Goal: Task Accomplishment & Management: Manage account settings

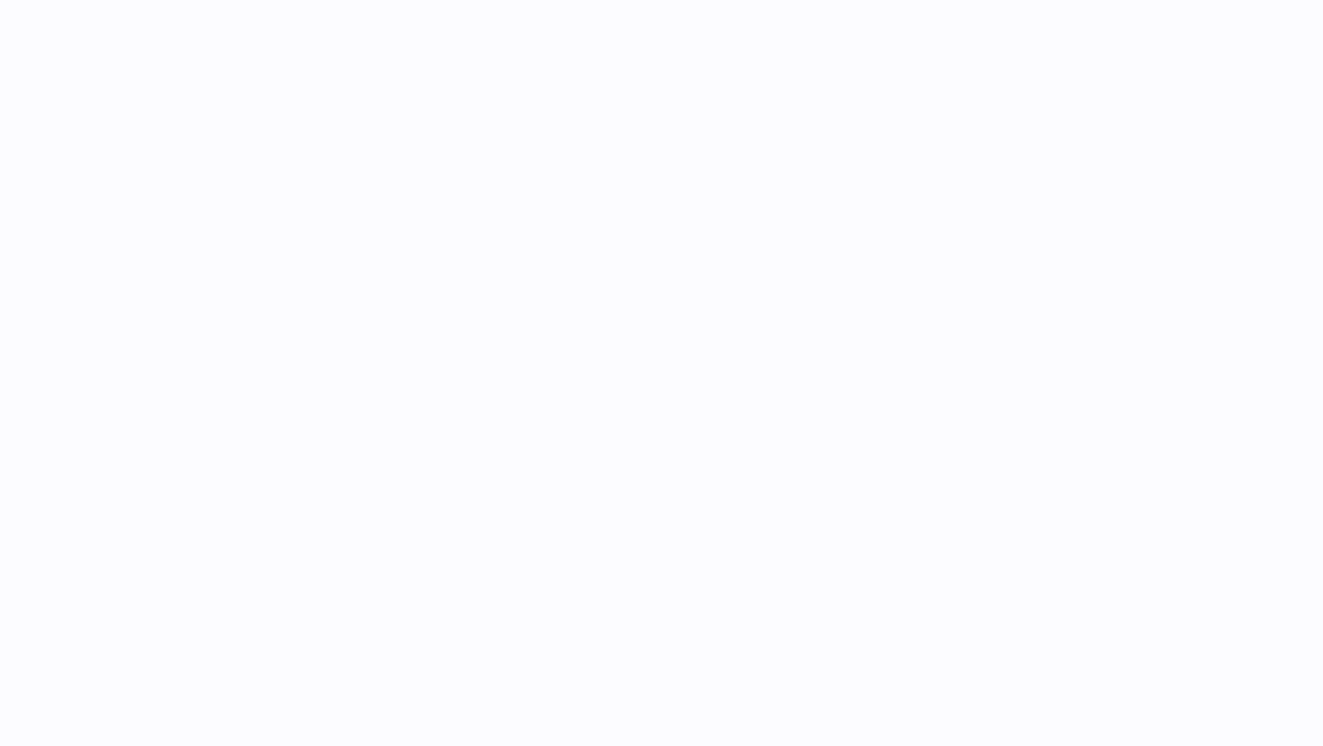
select select
select select "****"
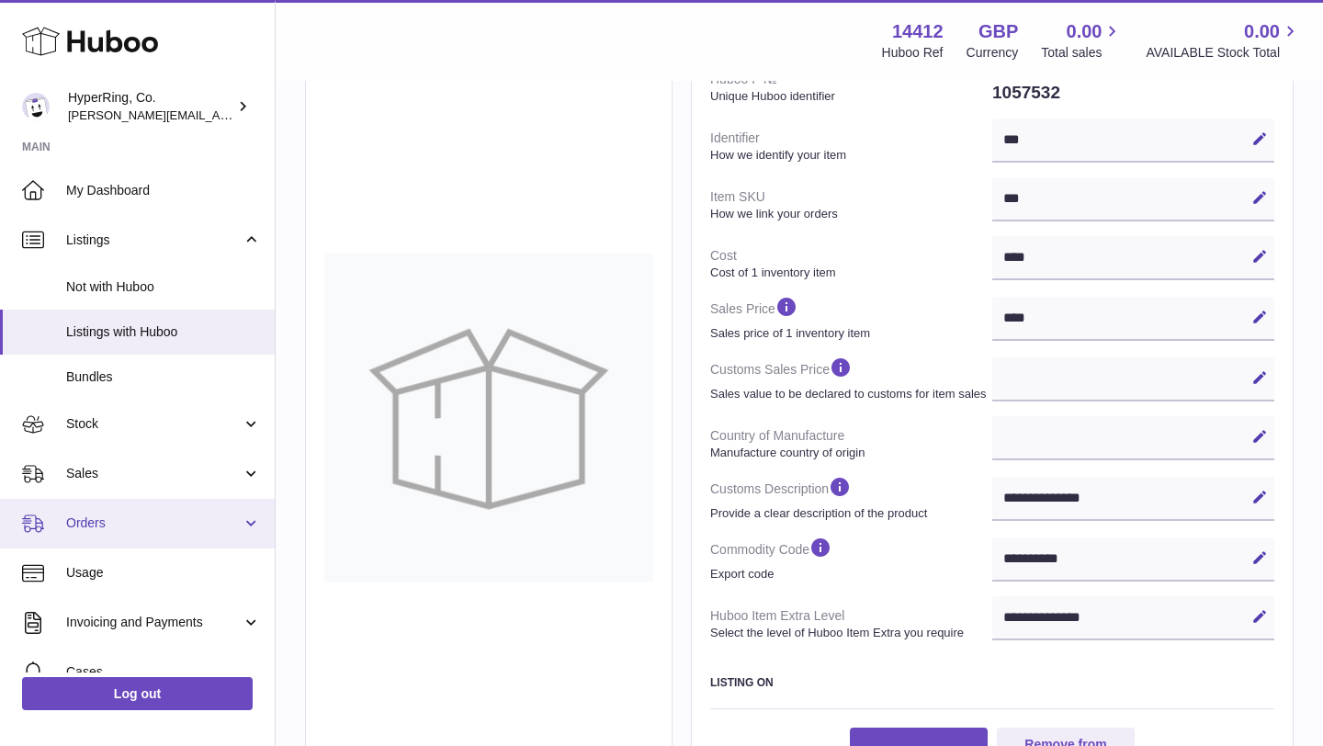
click at [145, 527] on span "Orders" at bounding box center [154, 523] width 176 height 17
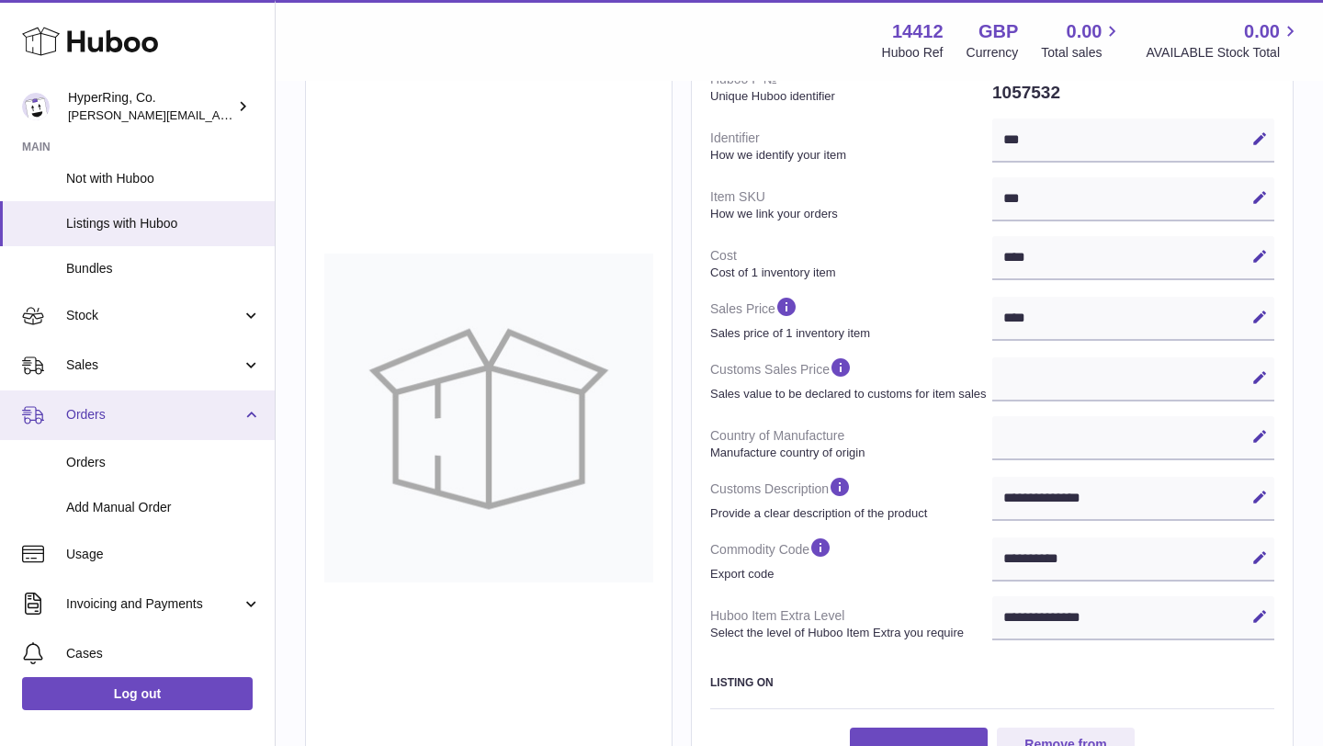
scroll to position [211, 0]
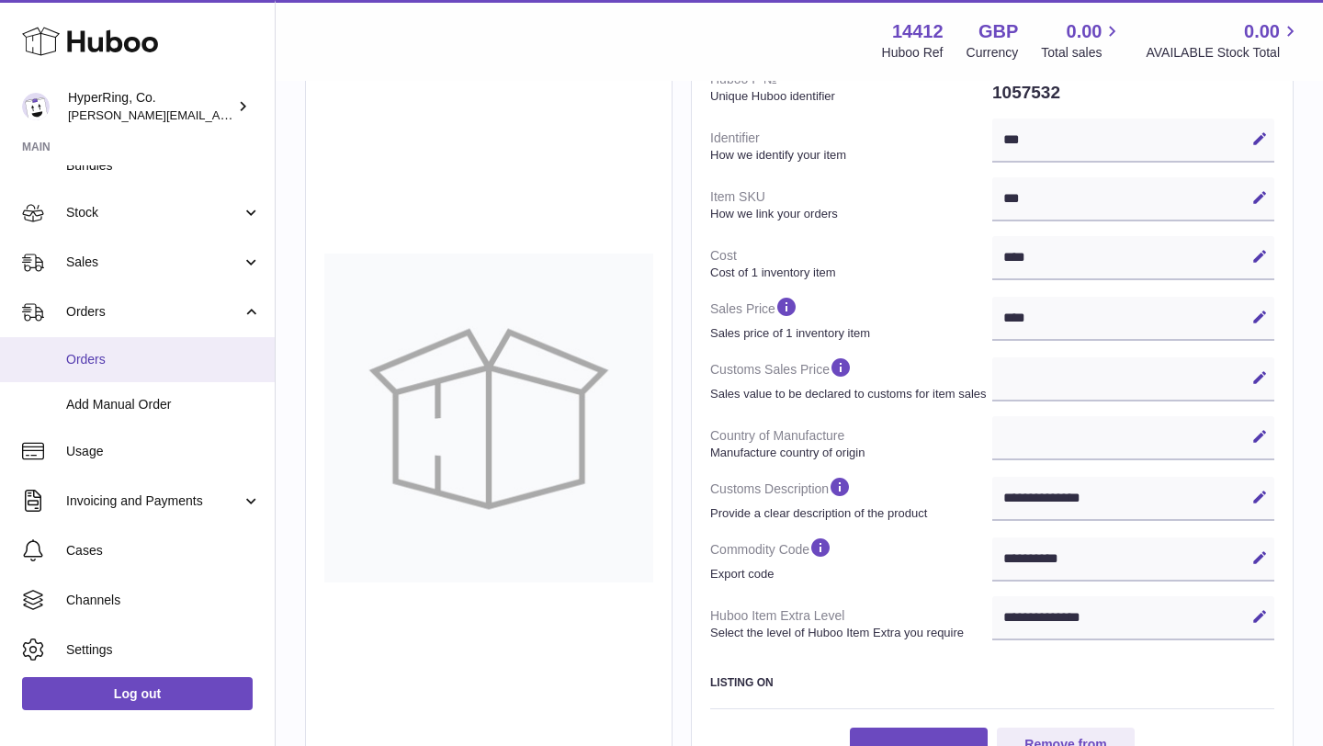
click at [93, 358] on span "Orders" at bounding box center [163, 359] width 195 height 17
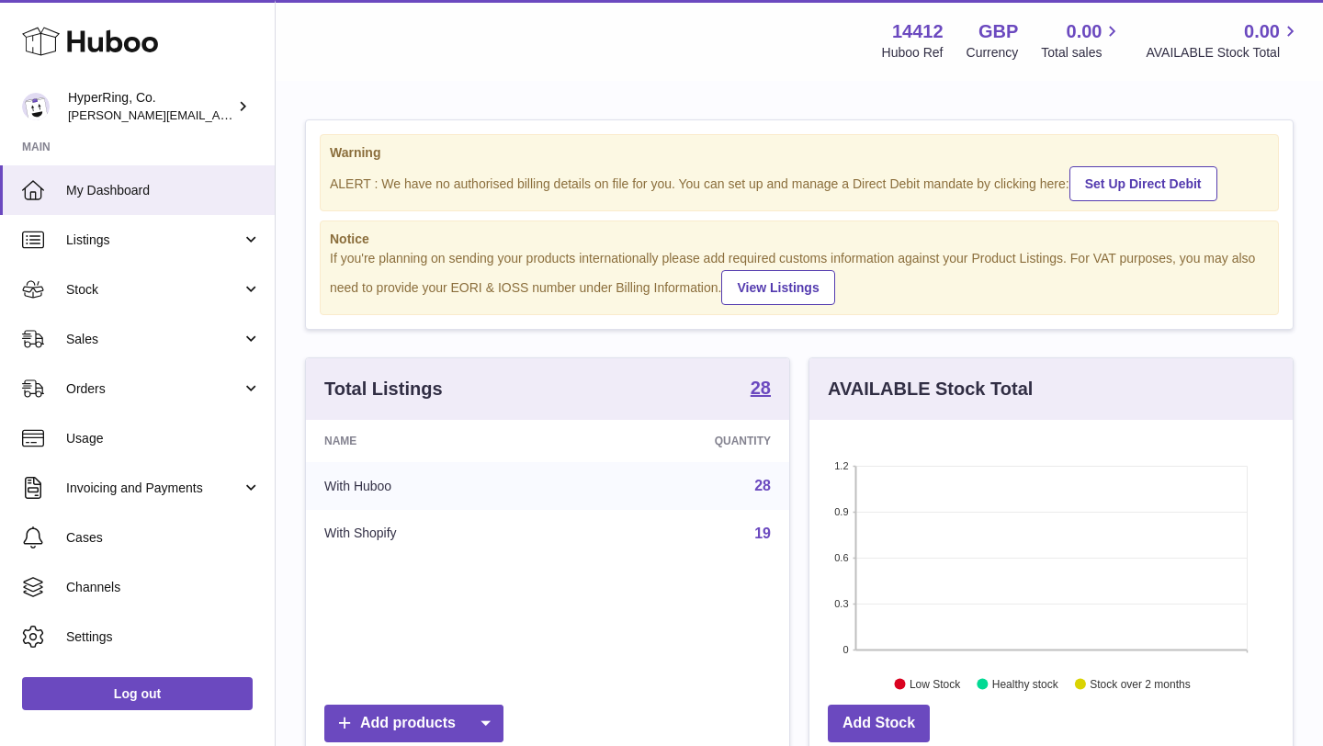
scroll to position [287, 483]
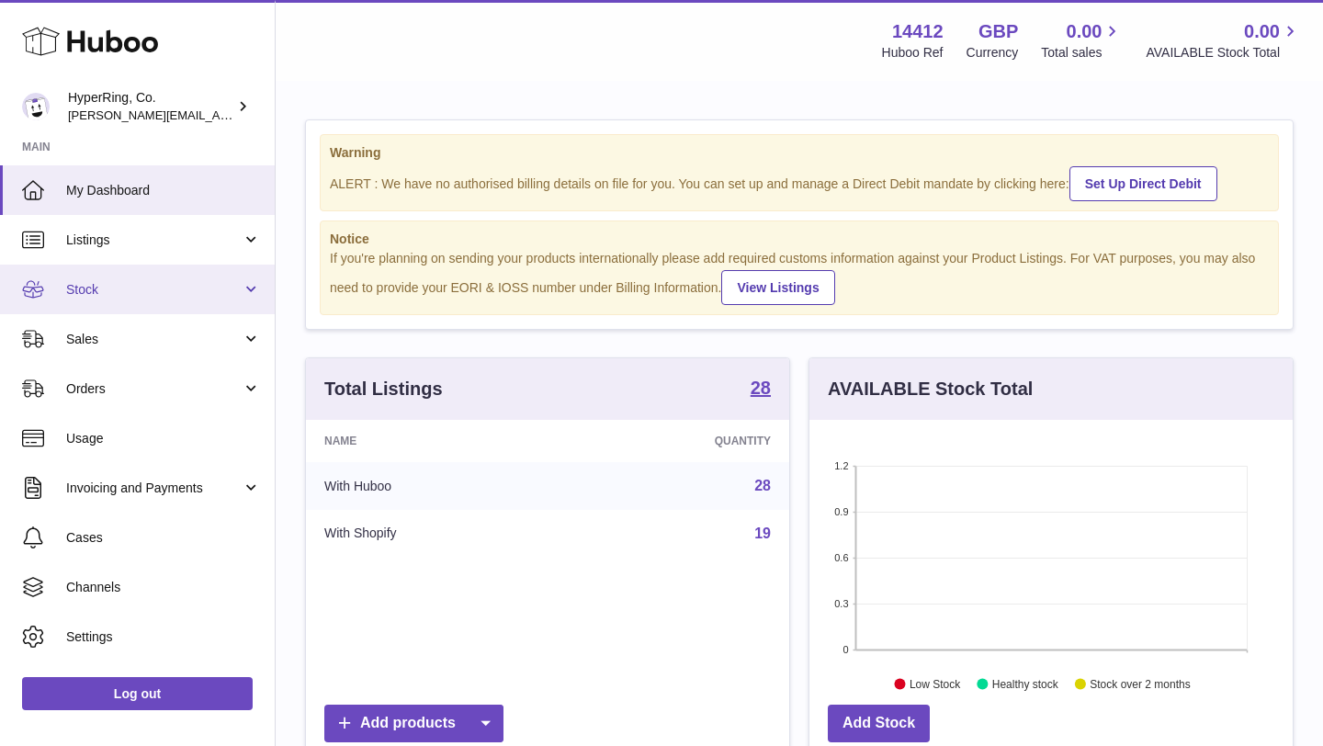
click at [213, 286] on span "Stock" at bounding box center [154, 289] width 176 height 17
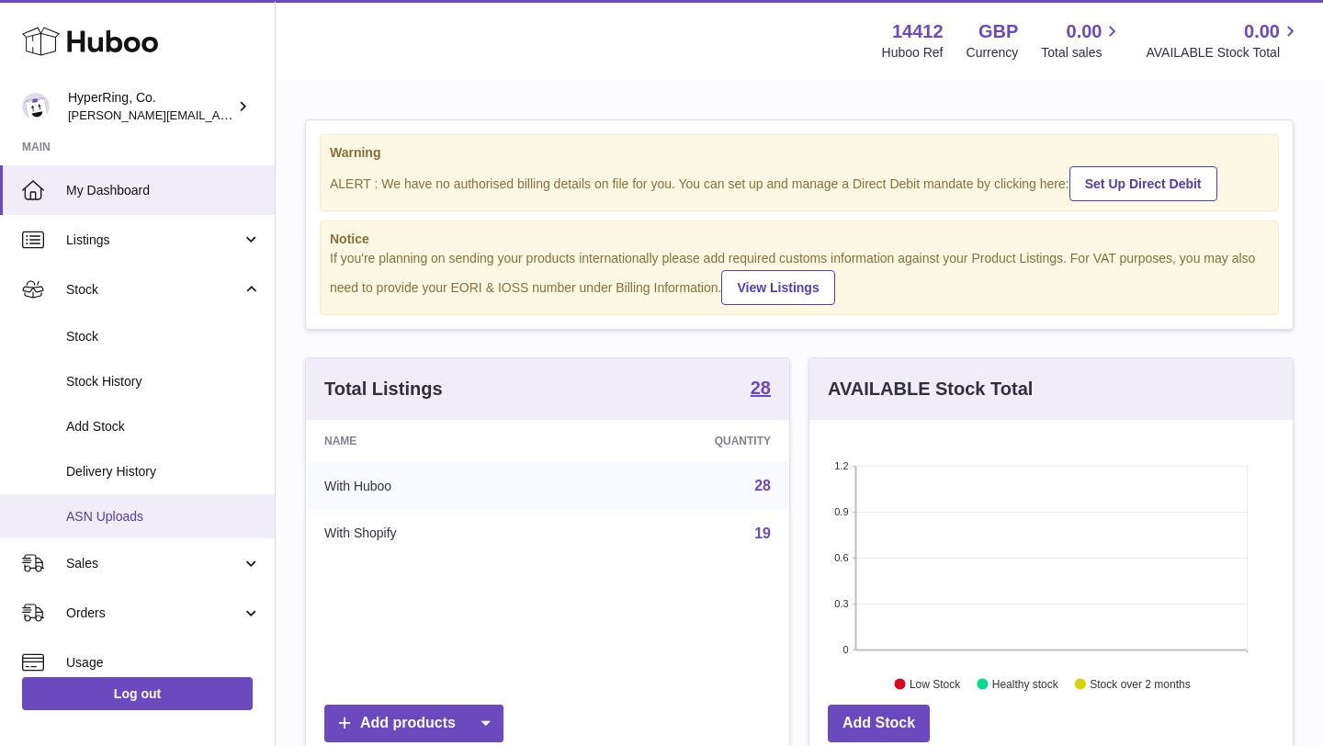
click at [119, 515] on span "ASN Uploads" at bounding box center [163, 516] width 195 height 17
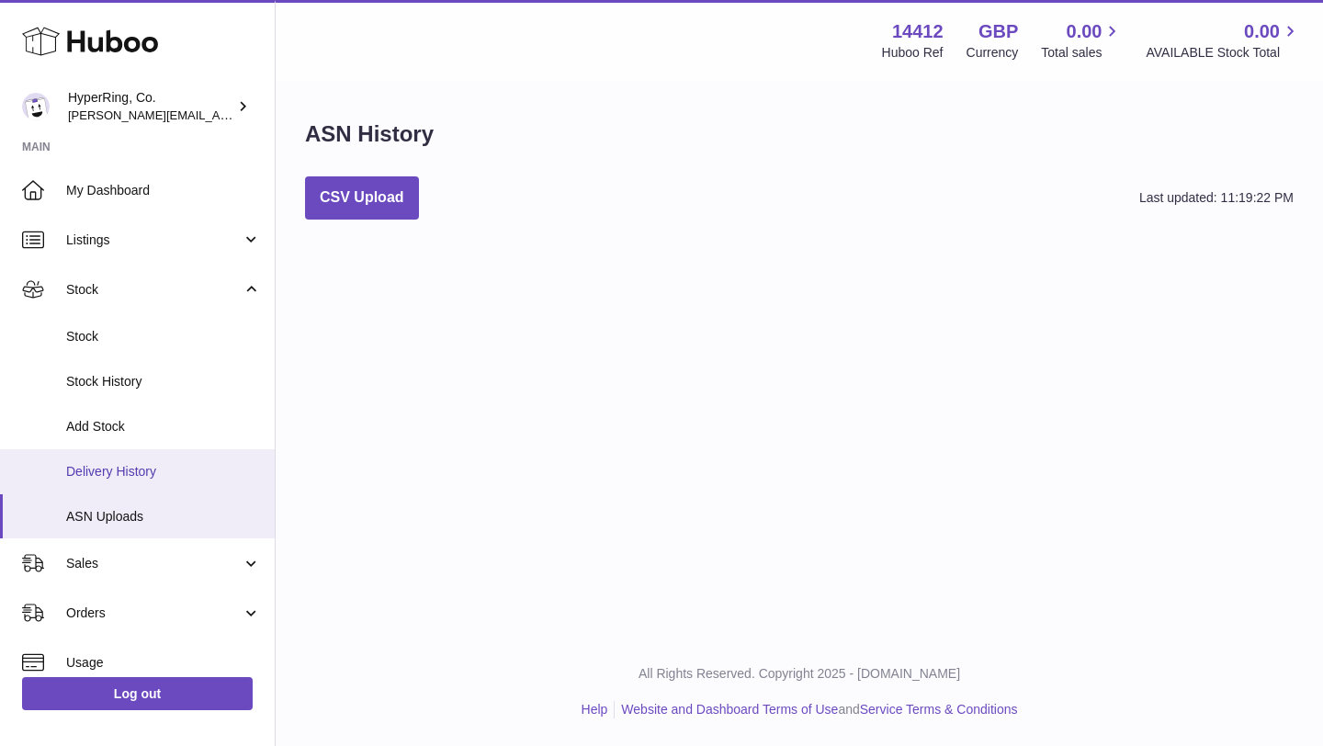
click at [101, 464] on span "Delivery History" at bounding box center [163, 471] width 195 height 17
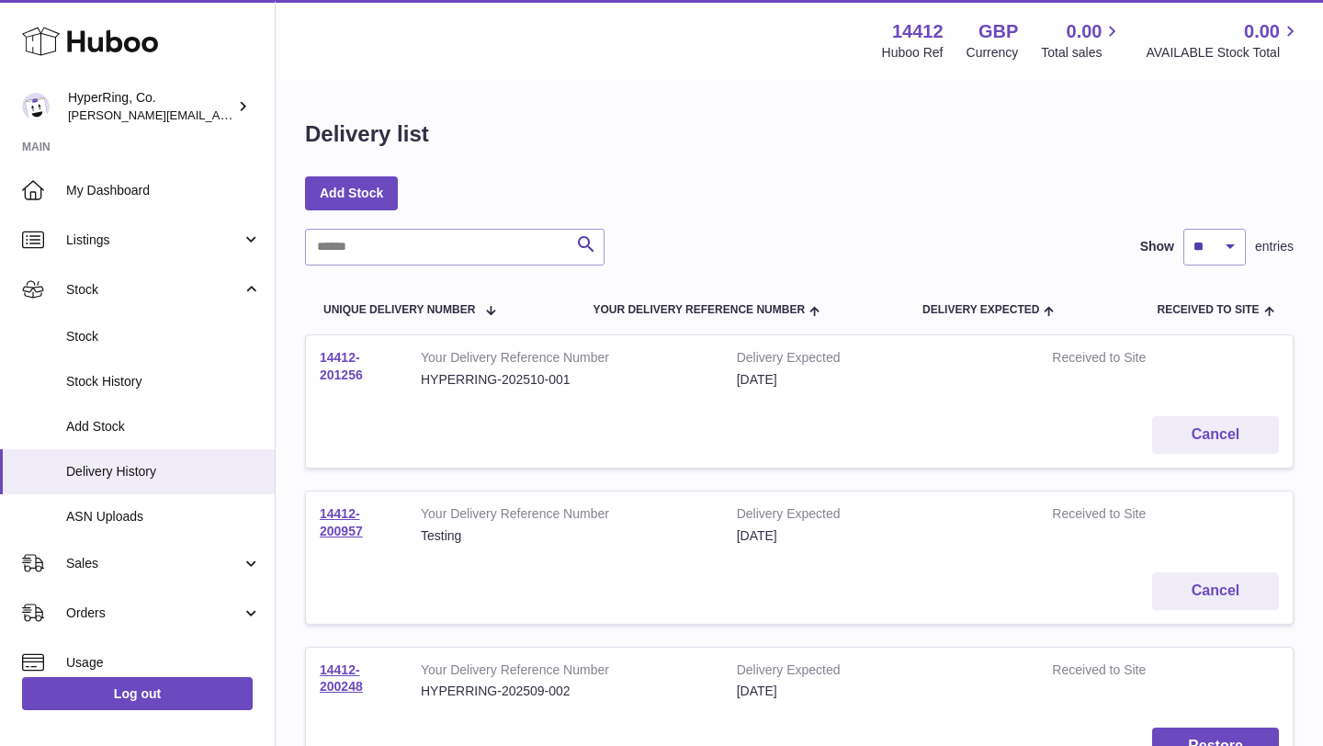
click at [344, 375] on link "14412-201256" at bounding box center [341, 366] width 43 height 32
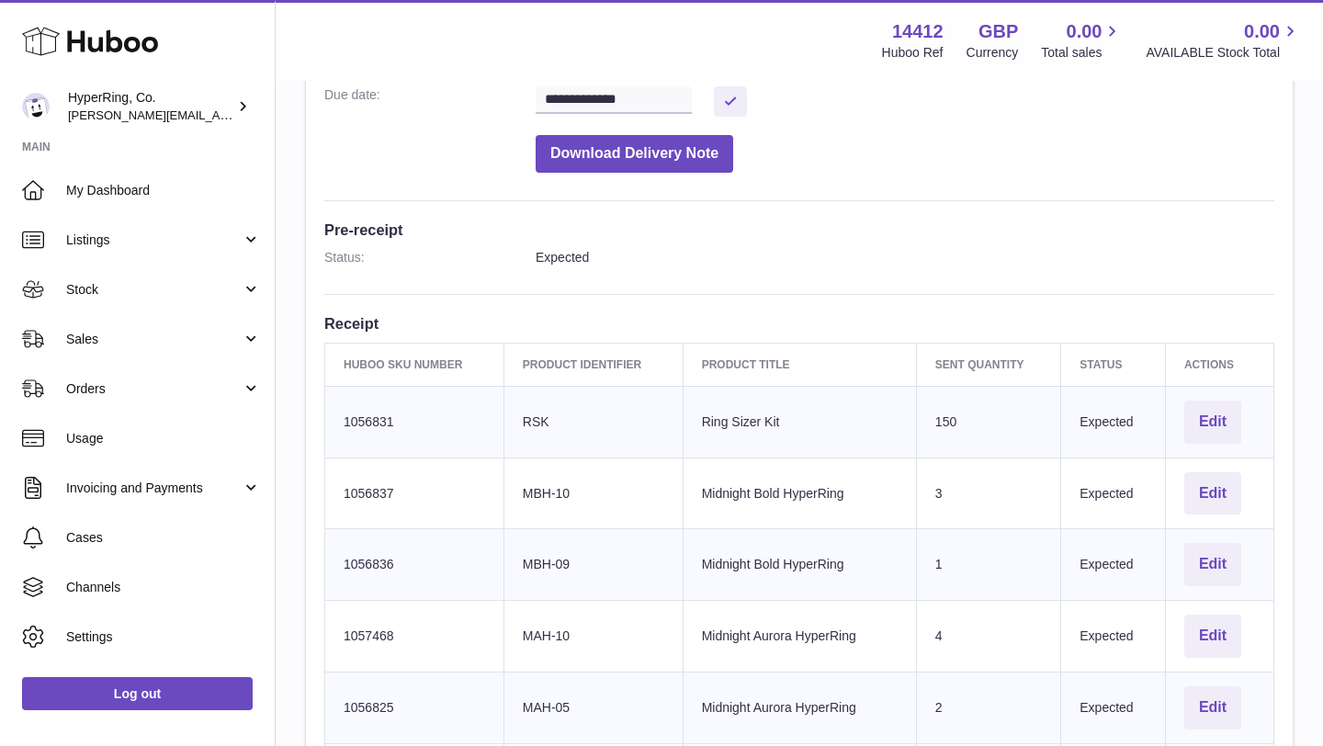
scroll to position [372, 0]
click at [1223, 419] on button "Edit" at bounding box center [1212, 420] width 57 height 43
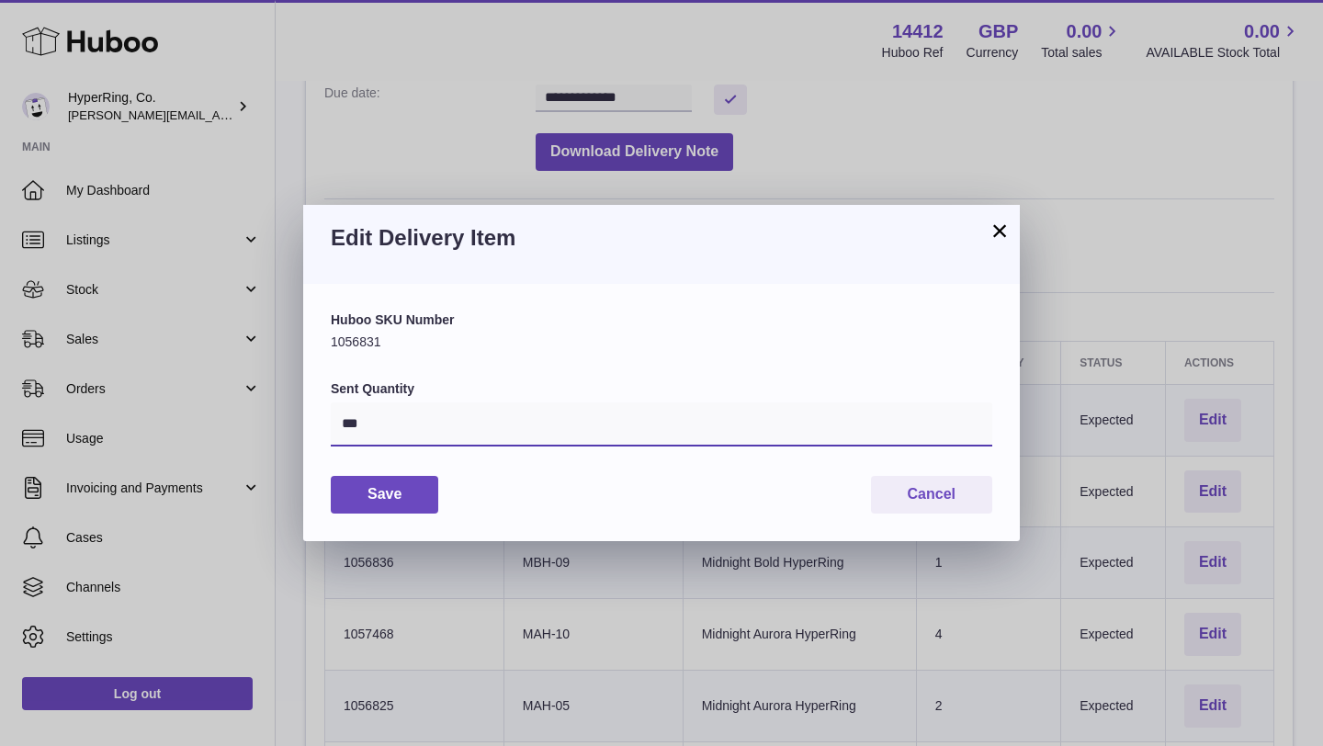
drag, startPoint x: 381, startPoint y: 415, endPoint x: 401, endPoint y: 420, distance: 19.8
click at [401, 420] on input "***" at bounding box center [662, 424] width 662 height 44
type input "*"
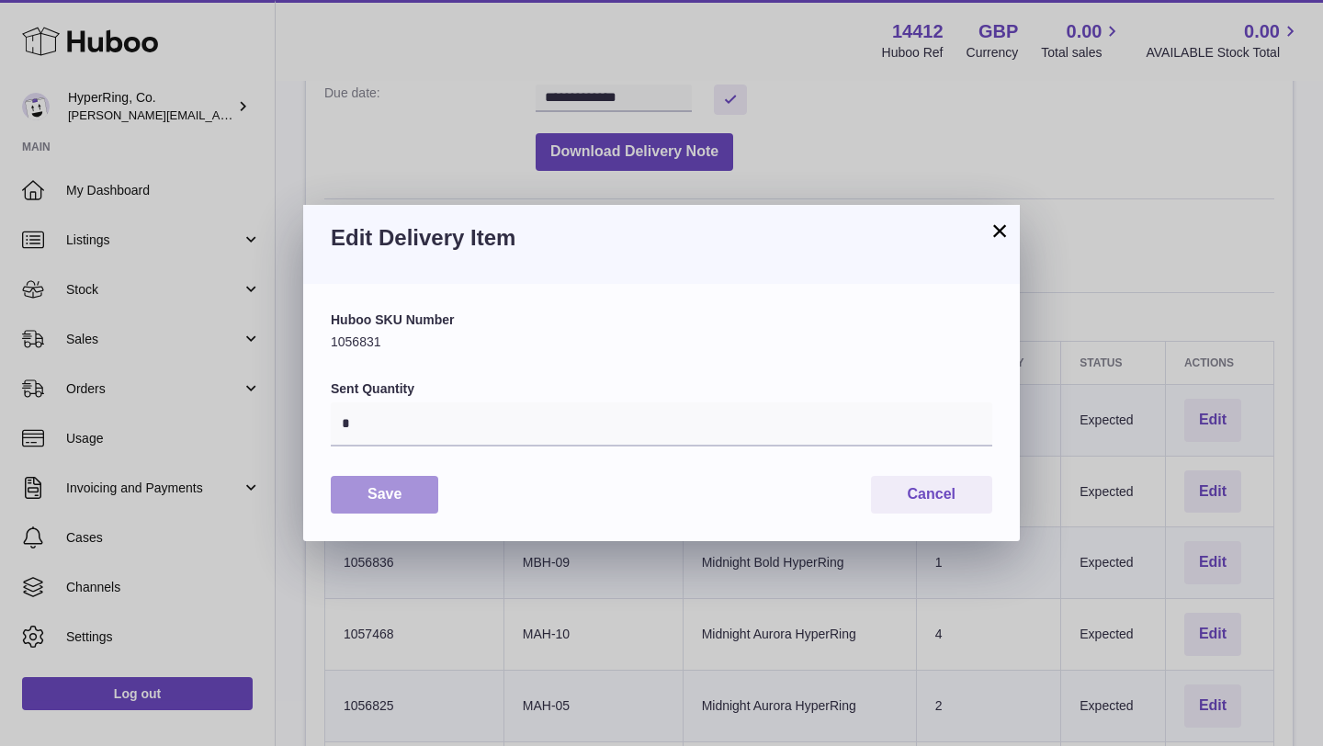
click at [388, 492] on button "Save" at bounding box center [385, 495] width 108 height 38
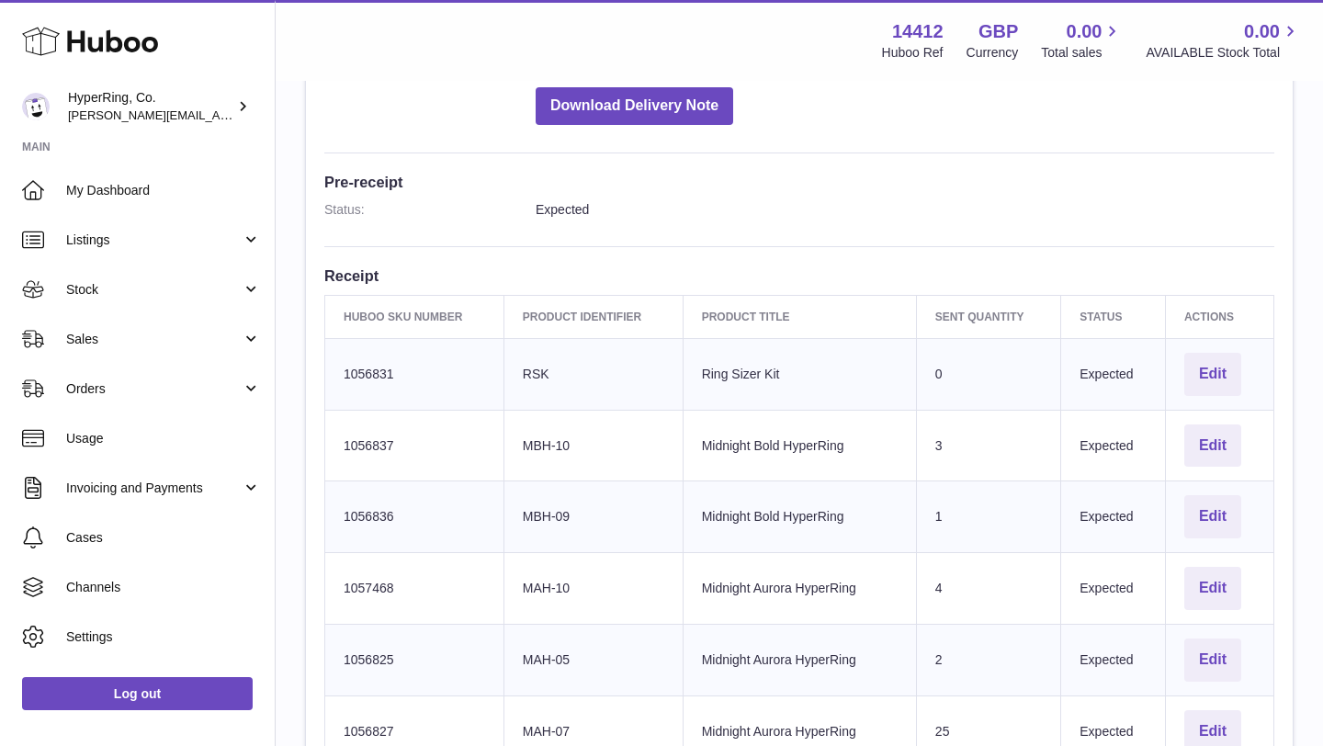
scroll to position [421, 0]
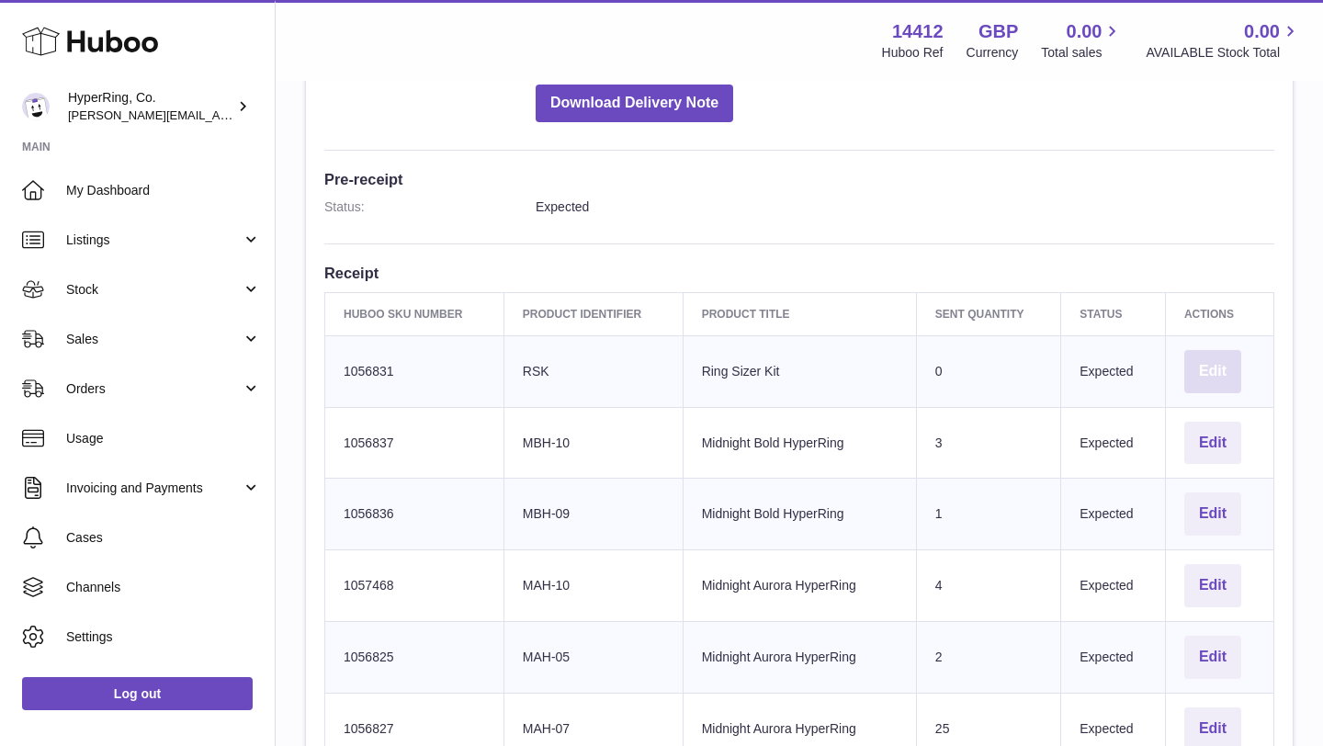
click at [1221, 369] on button "Edit" at bounding box center [1212, 371] width 57 height 43
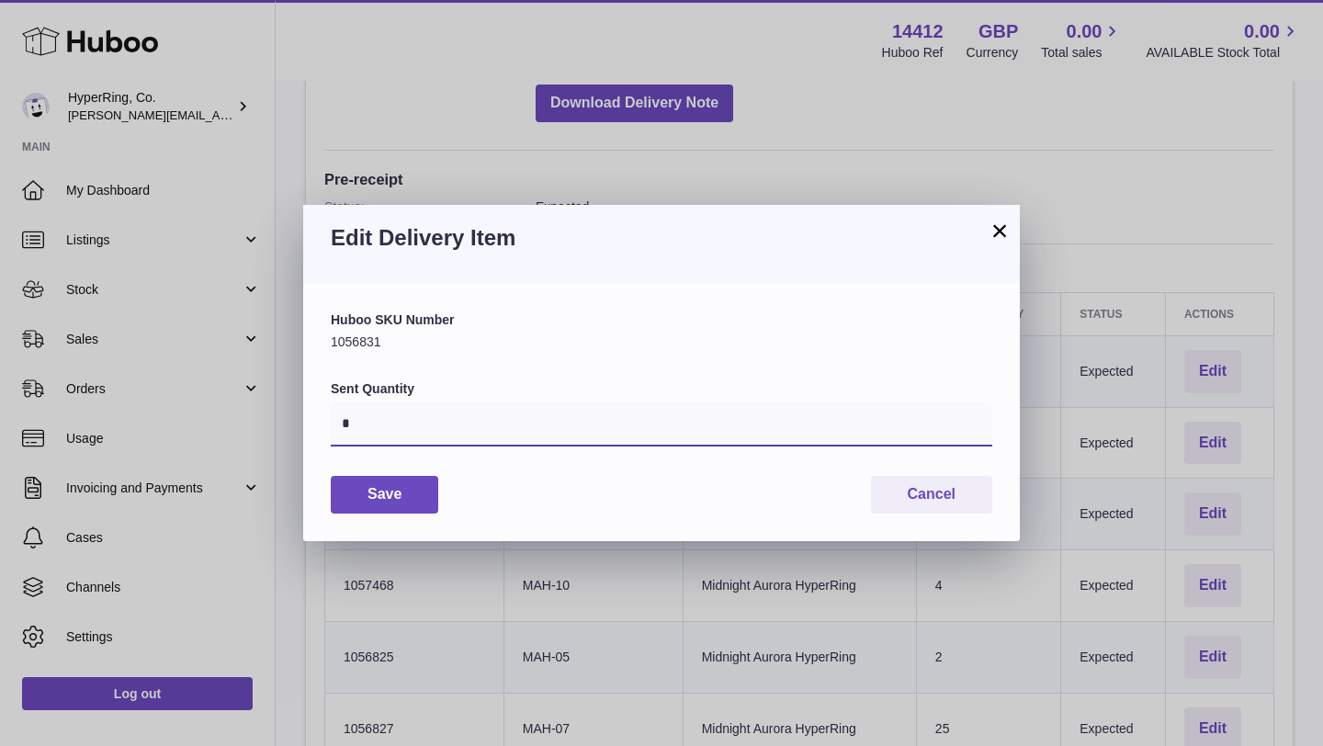
drag, startPoint x: 357, startPoint y: 423, endPoint x: 331, endPoint y: 423, distance: 25.7
click at [331, 423] on input "*" at bounding box center [662, 424] width 662 height 44
type input "***"
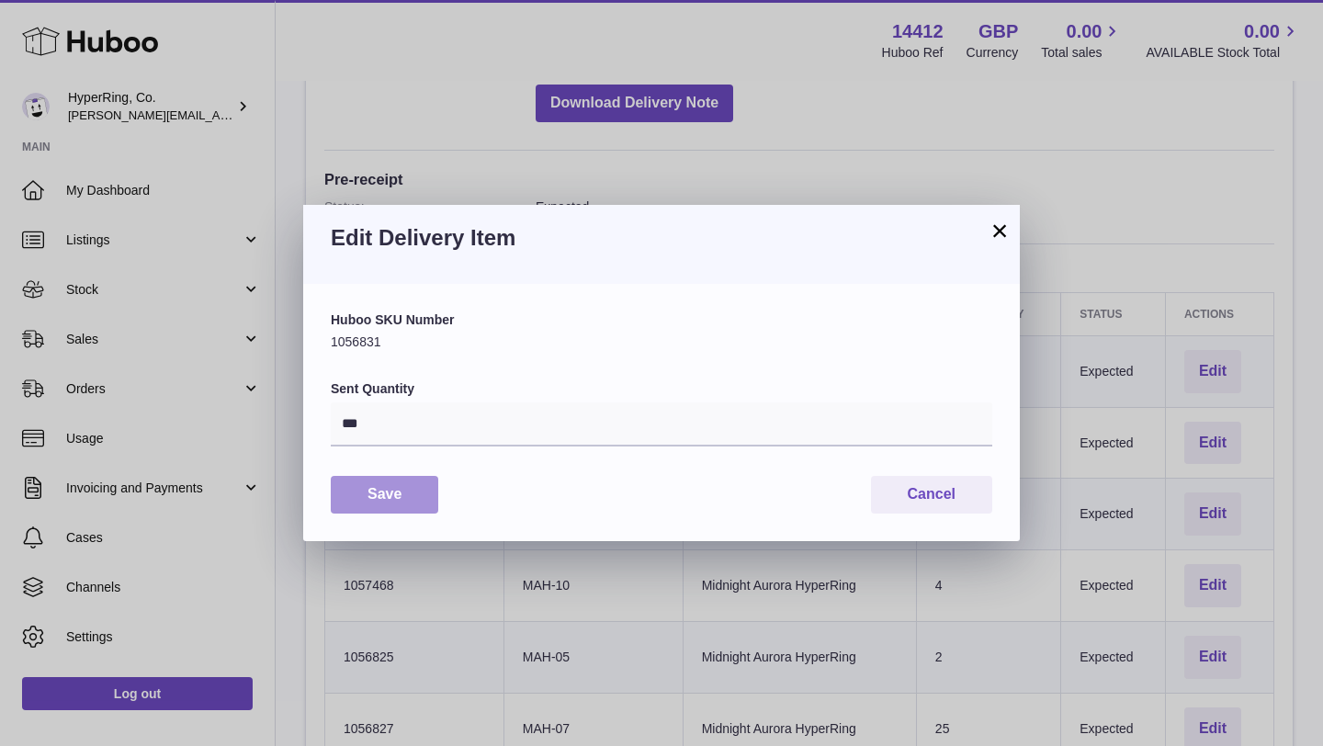
click at [402, 499] on button "Save" at bounding box center [385, 495] width 108 height 38
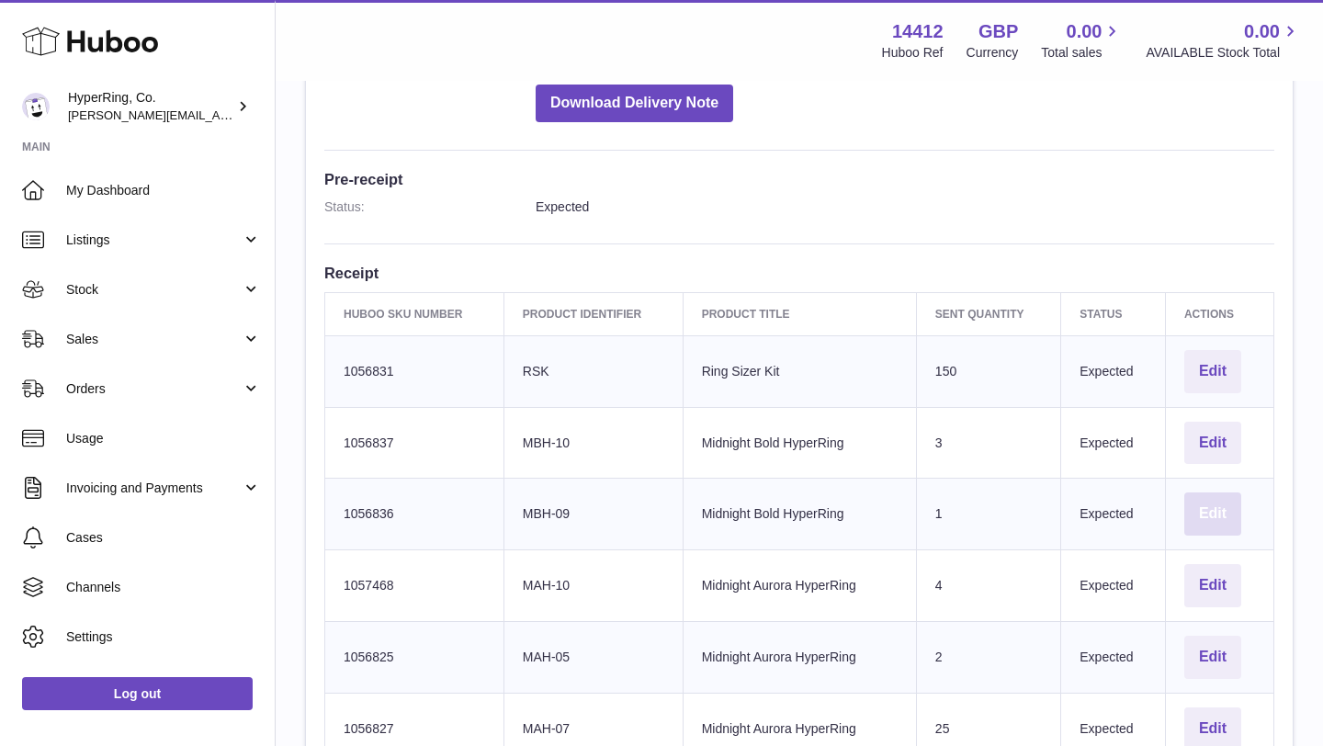
click at [1212, 514] on button "Edit" at bounding box center [1212, 514] width 57 height 43
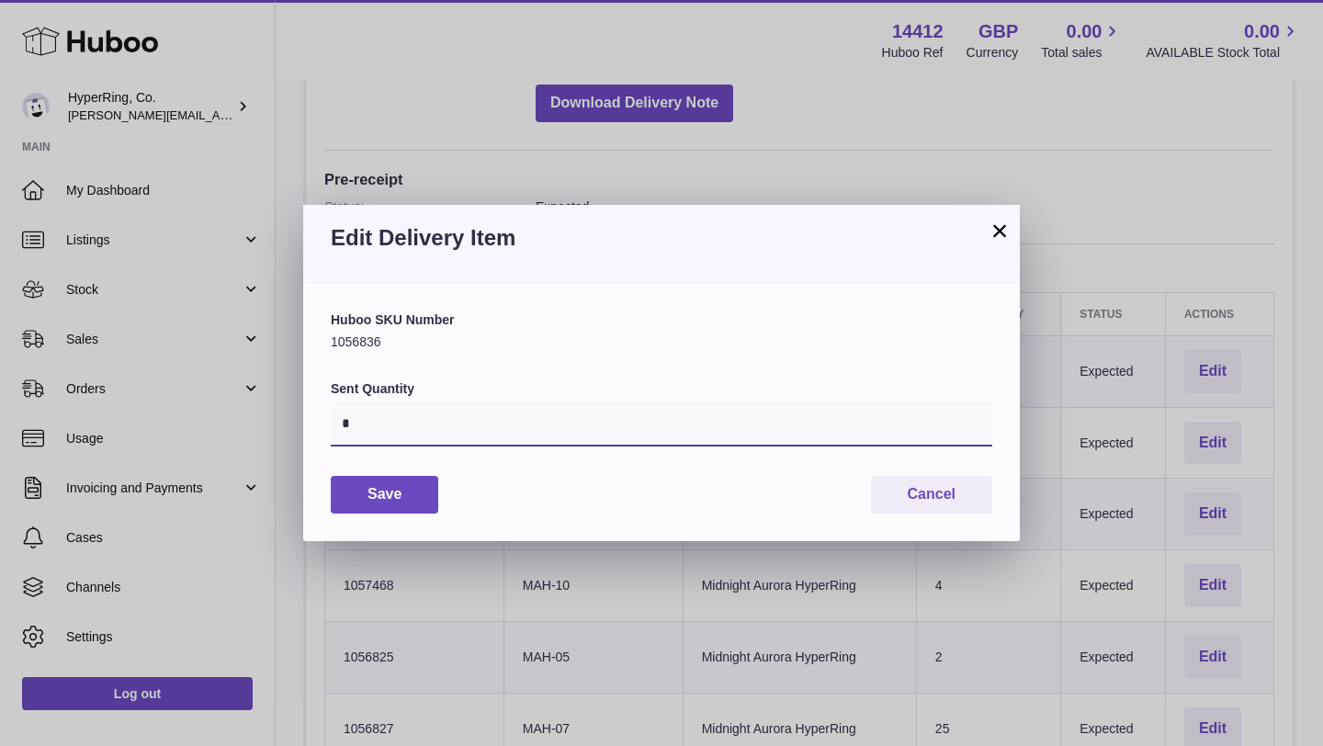
drag, startPoint x: 358, startPoint y: 421, endPoint x: 344, endPoint y: 421, distance: 14.7
click at [344, 421] on input "*" at bounding box center [662, 424] width 662 height 44
type input "*"
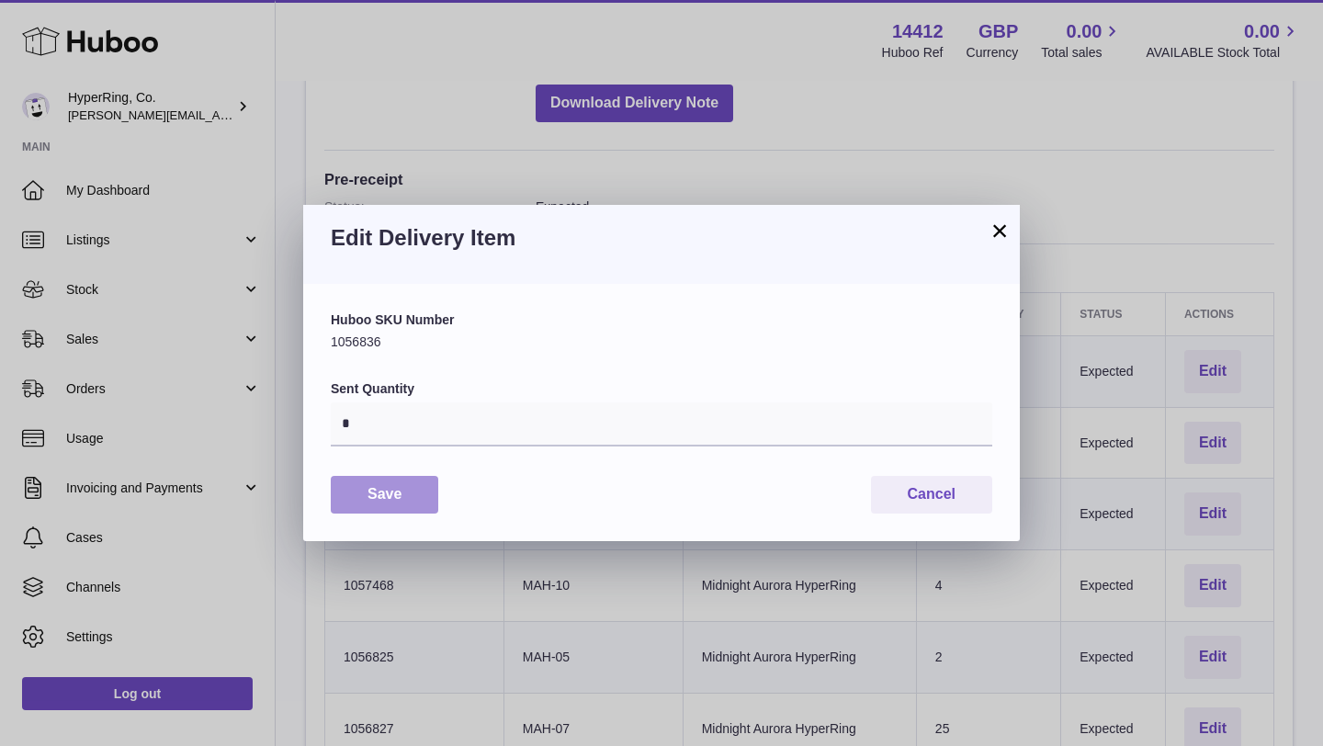
click at [370, 501] on button "Save" at bounding box center [385, 495] width 108 height 38
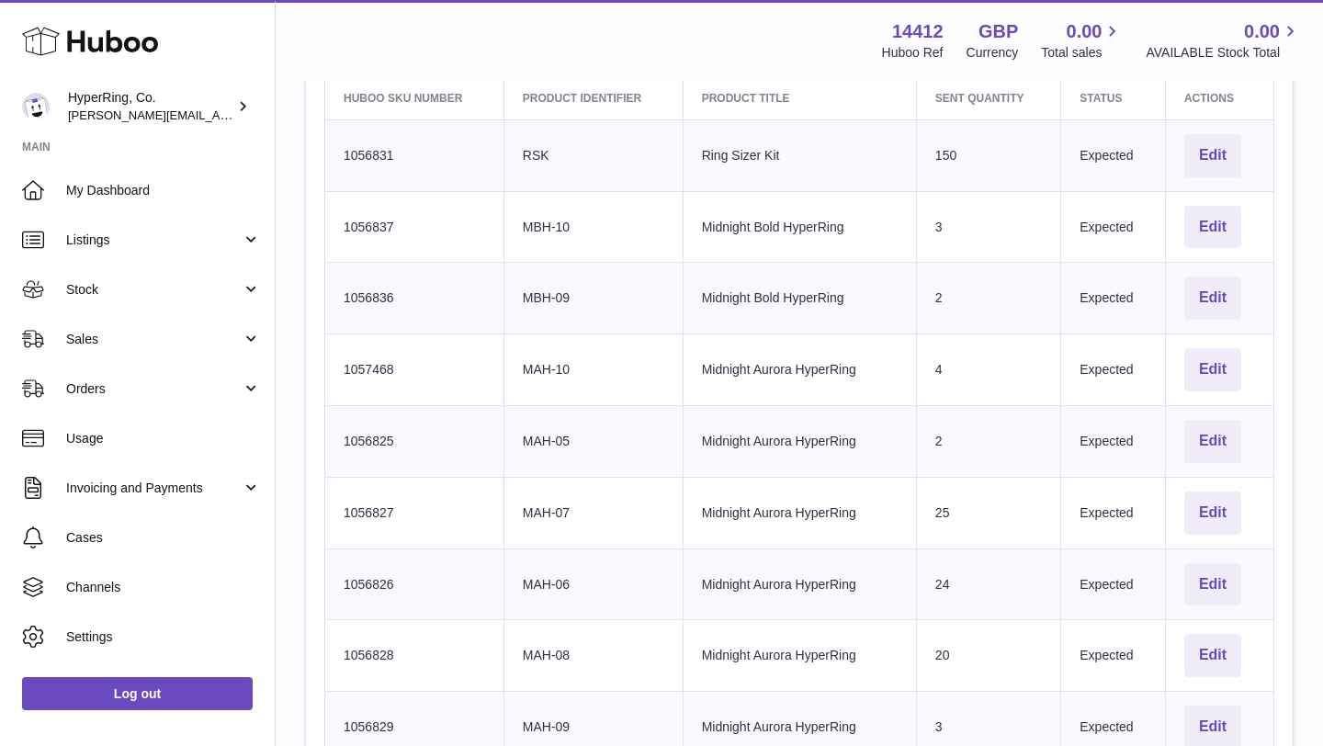
scroll to position [693, 0]
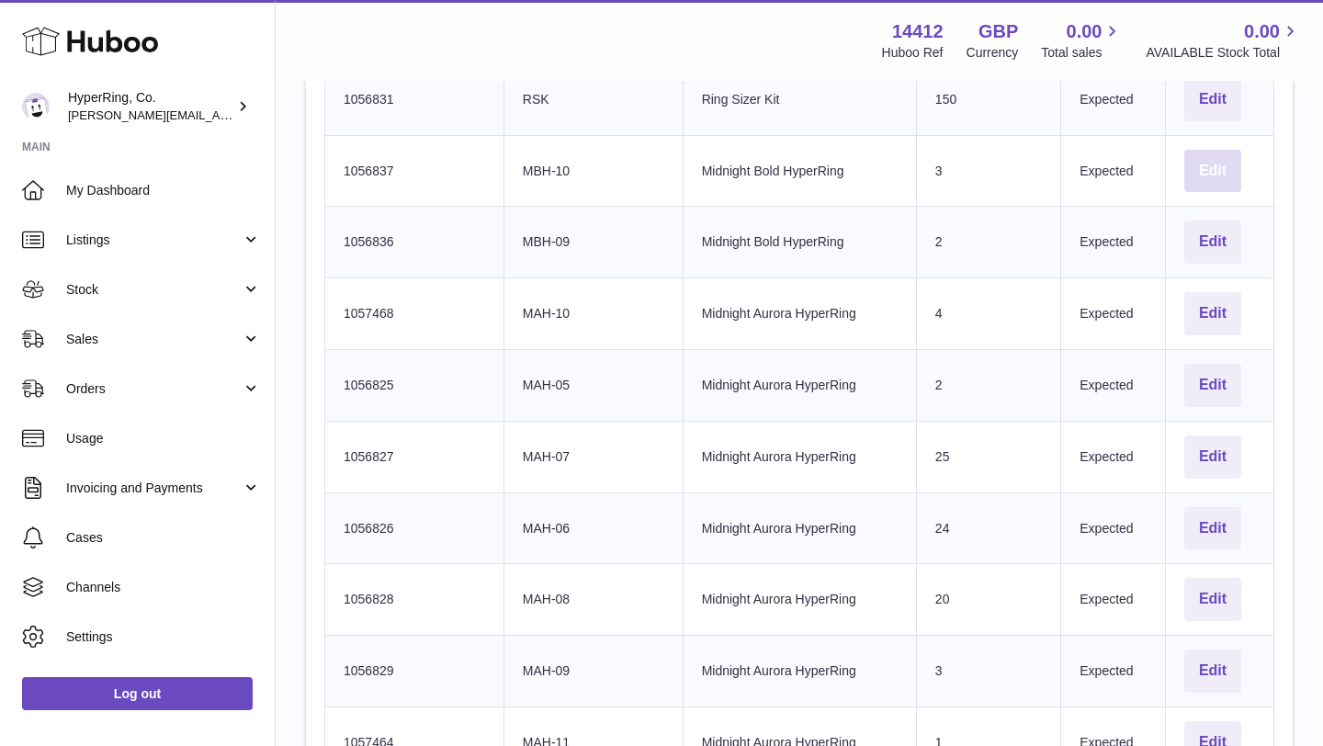
click at [1226, 164] on button "Edit" at bounding box center [1212, 171] width 57 height 43
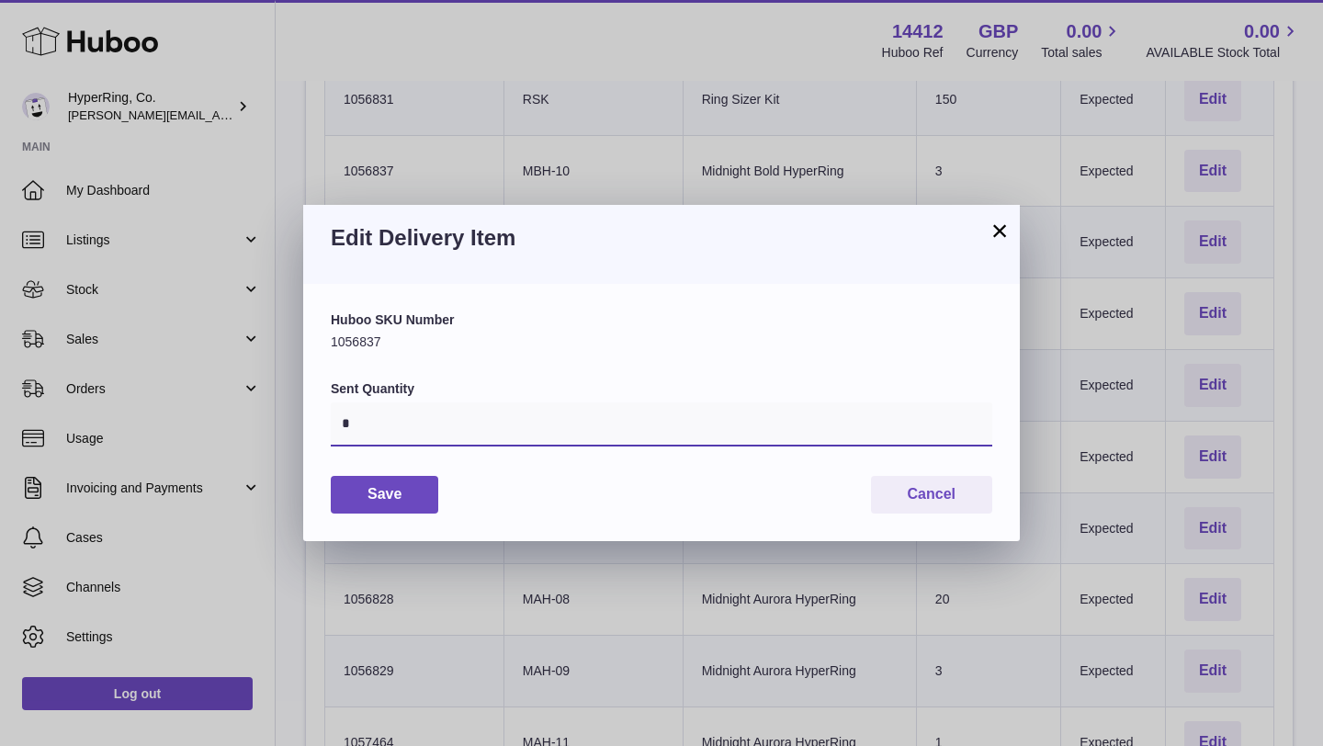
drag, startPoint x: 350, startPoint y: 425, endPoint x: 336, endPoint y: 425, distance: 13.8
click at [336, 425] on input "*" at bounding box center [662, 424] width 662 height 44
type input "*"
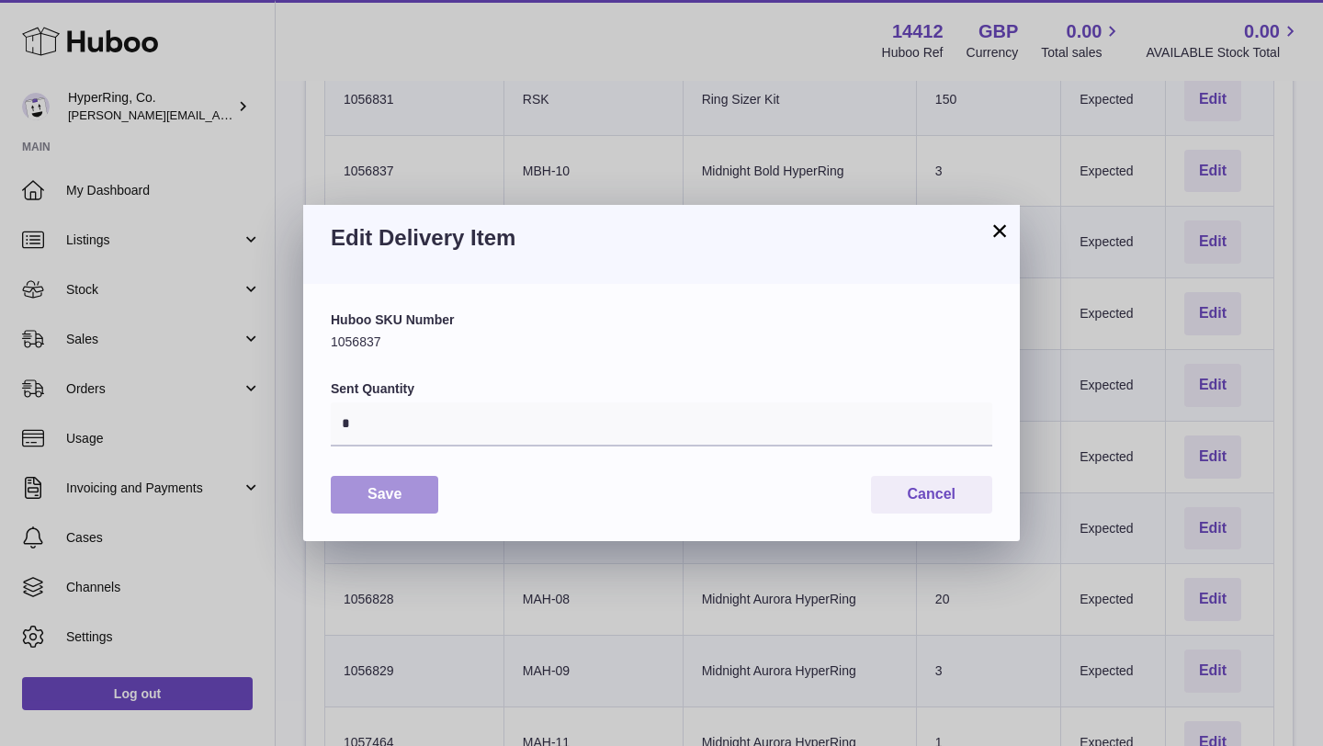
click at [380, 493] on button "Save" at bounding box center [385, 495] width 108 height 38
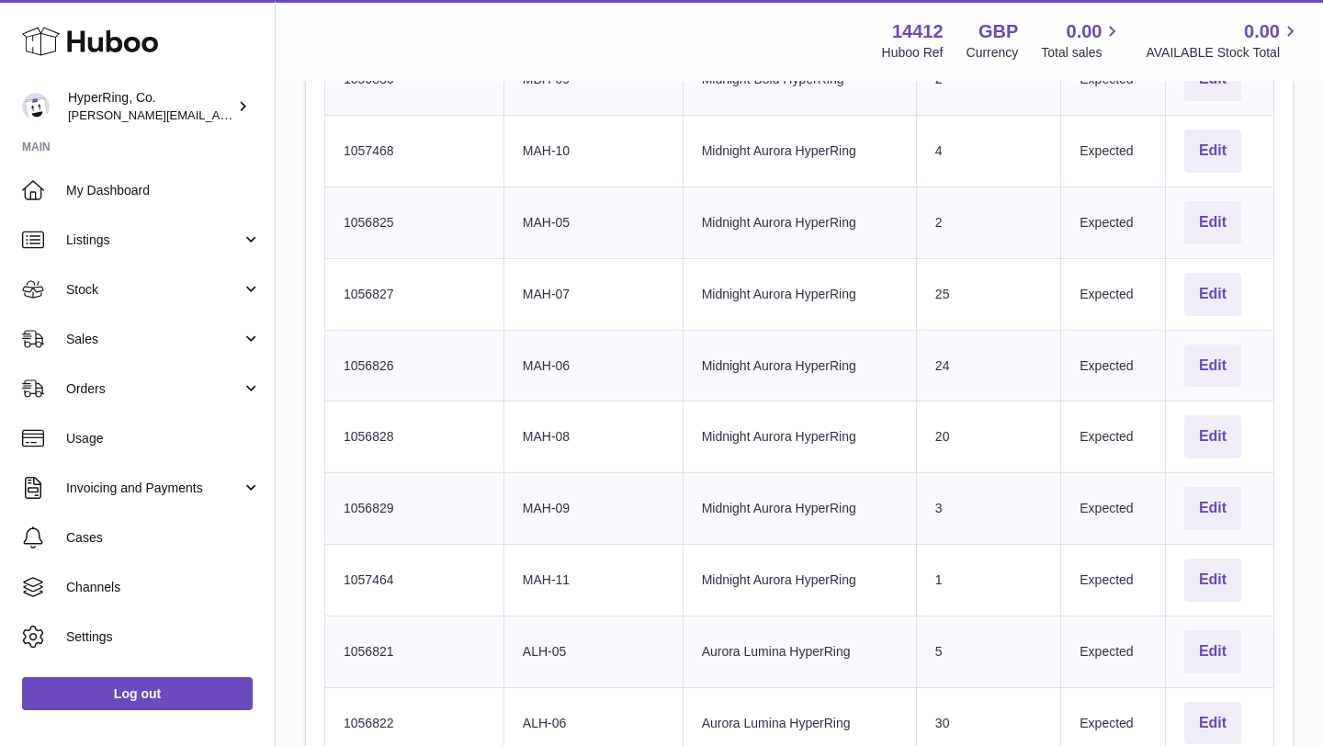
scroll to position [844, 0]
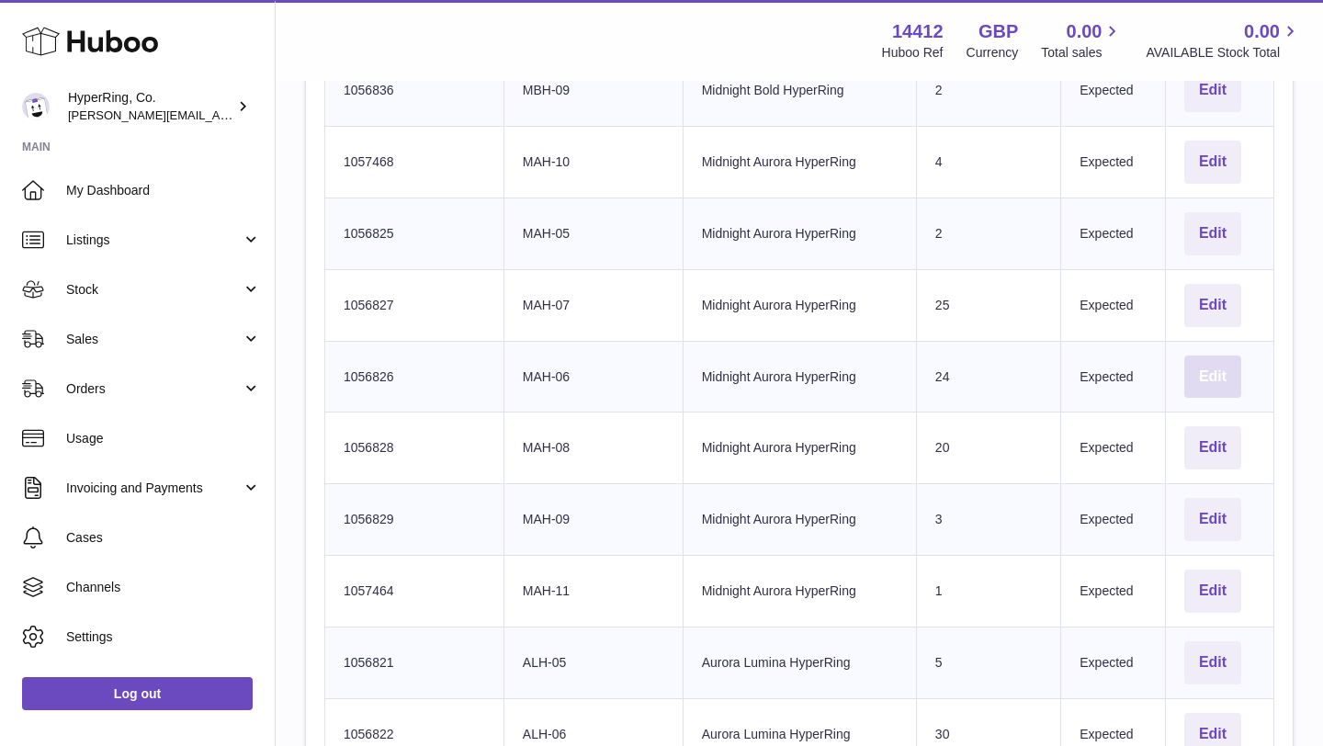
click at [1222, 375] on button "Edit" at bounding box center [1212, 377] width 57 height 43
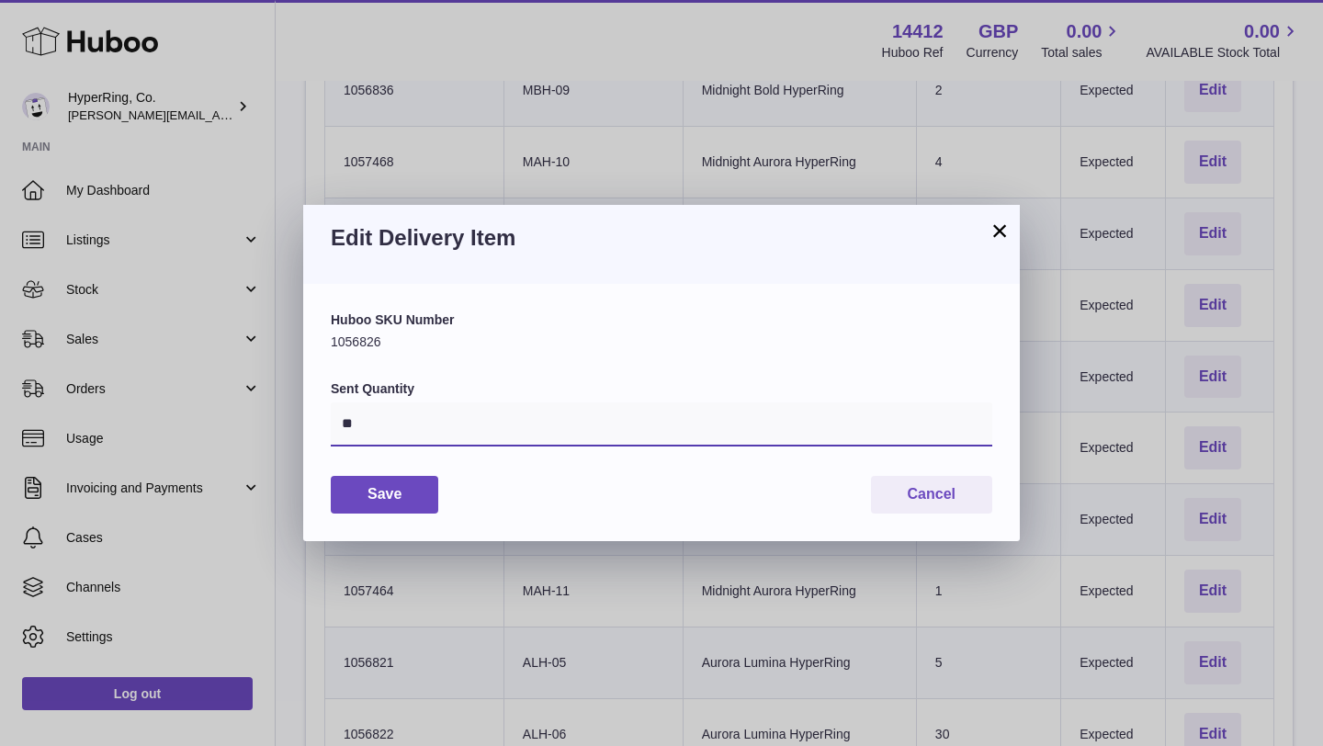
drag, startPoint x: 369, startPoint y: 422, endPoint x: 289, endPoint y: 422, distance: 80.9
click at [290, 422] on div "× Edit Delivery Item Huboo SKU Number 1056826 Sent Quantity ** Save Cancel" at bounding box center [661, 373] width 1323 height 746
type input "**"
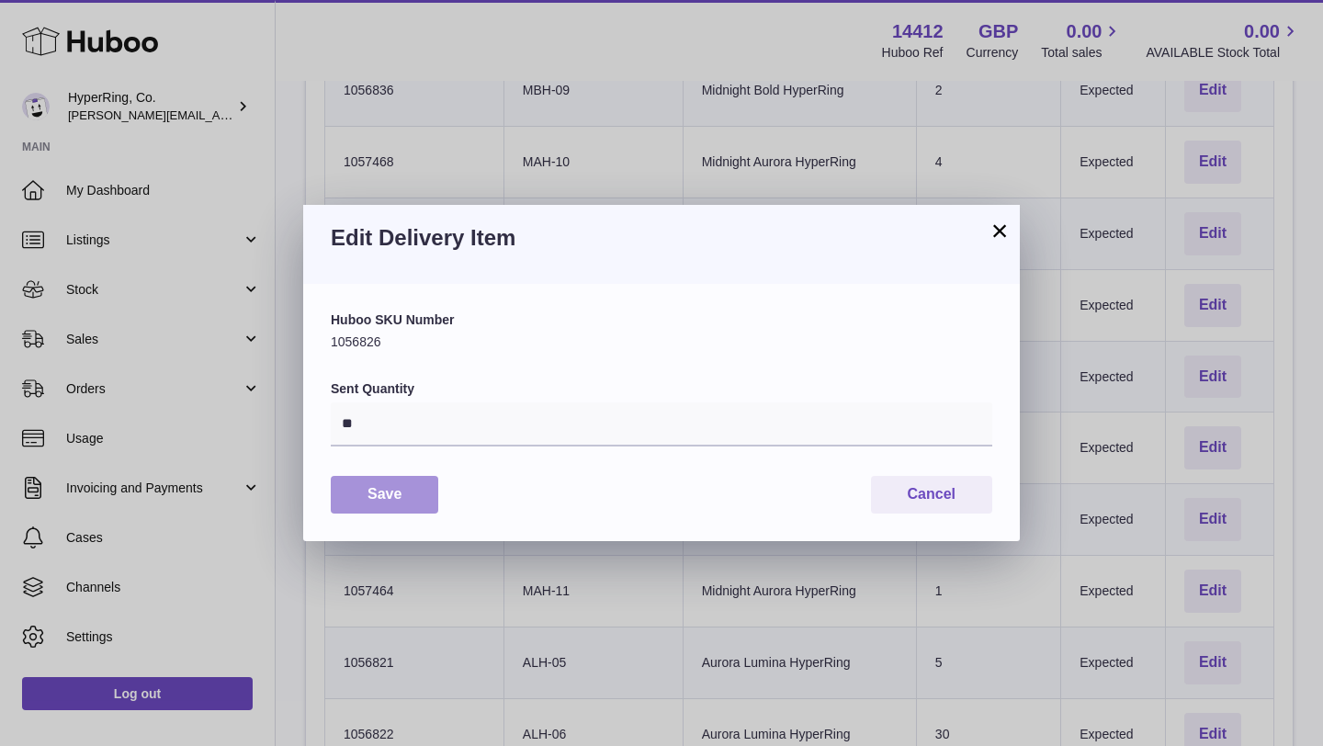
click at [367, 495] on button "Save" at bounding box center [385, 495] width 108 height 38
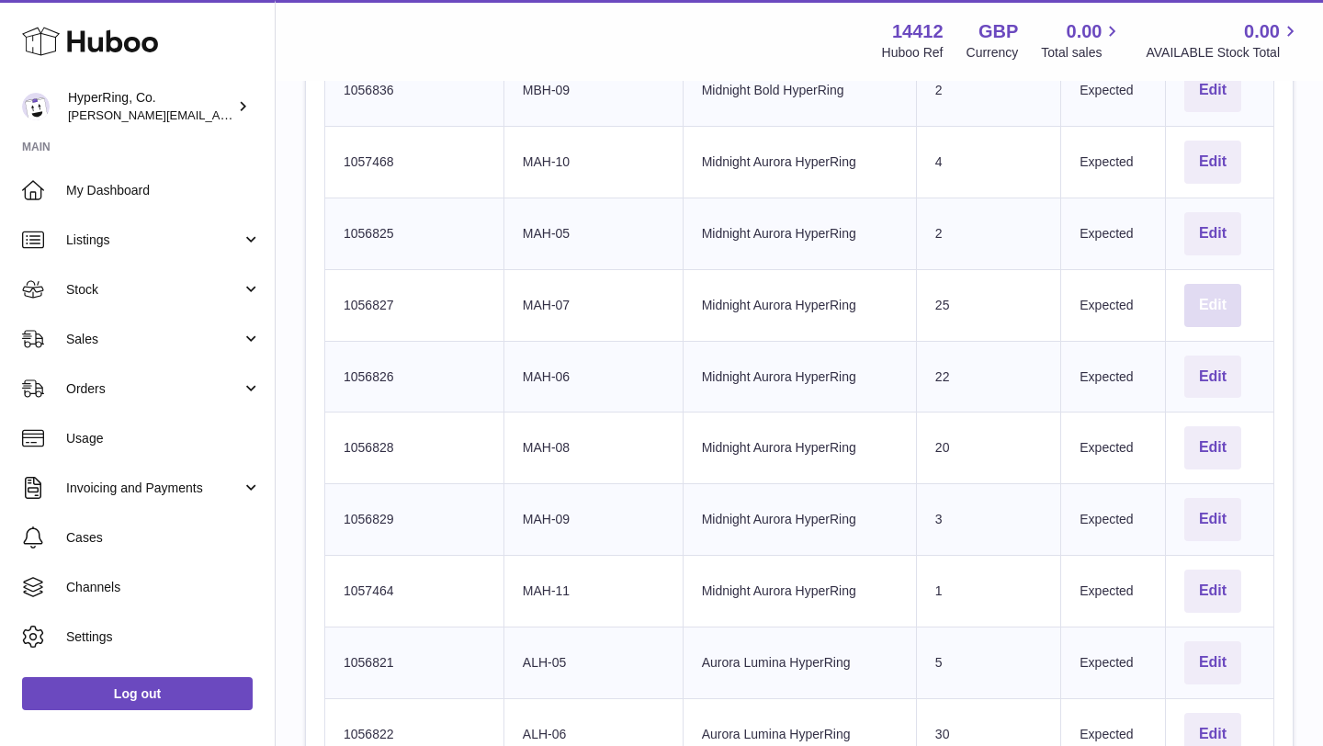
click at [1215, 302] on button "Edit" at bounding box center [1212, 305] width 57 height 43
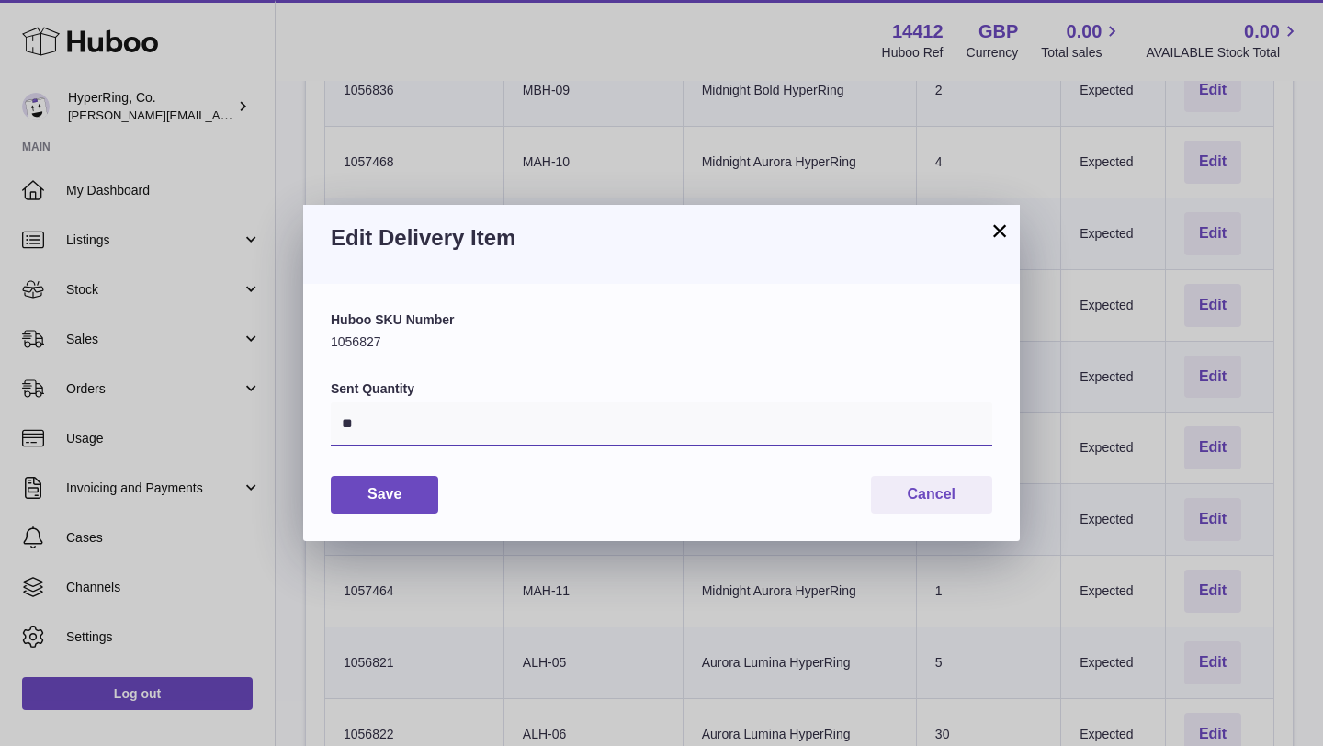
drag, startPoint x: 369, startPoint y: 432, endPoint x: 296, endPoint y: 432, distance: 73.5
click at [297, 431] on div "× Edit Delivery Item Huboo SKU Number 1056827 Sent Quantity ** Save Cancel" at bounding box center [661, 373] width 1323 height 746
type input "**"
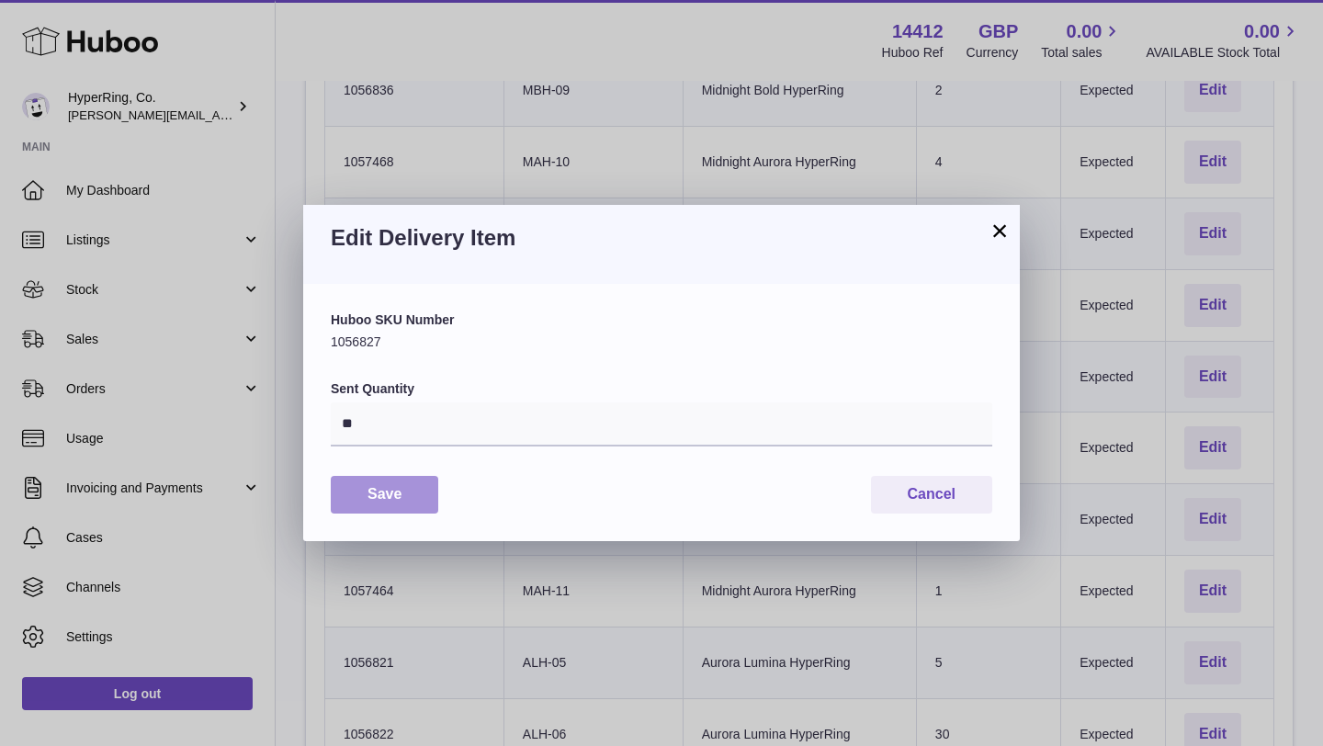
click at [395, 494] on button "Save" at bounding box center [385, 495] width 108 height 38
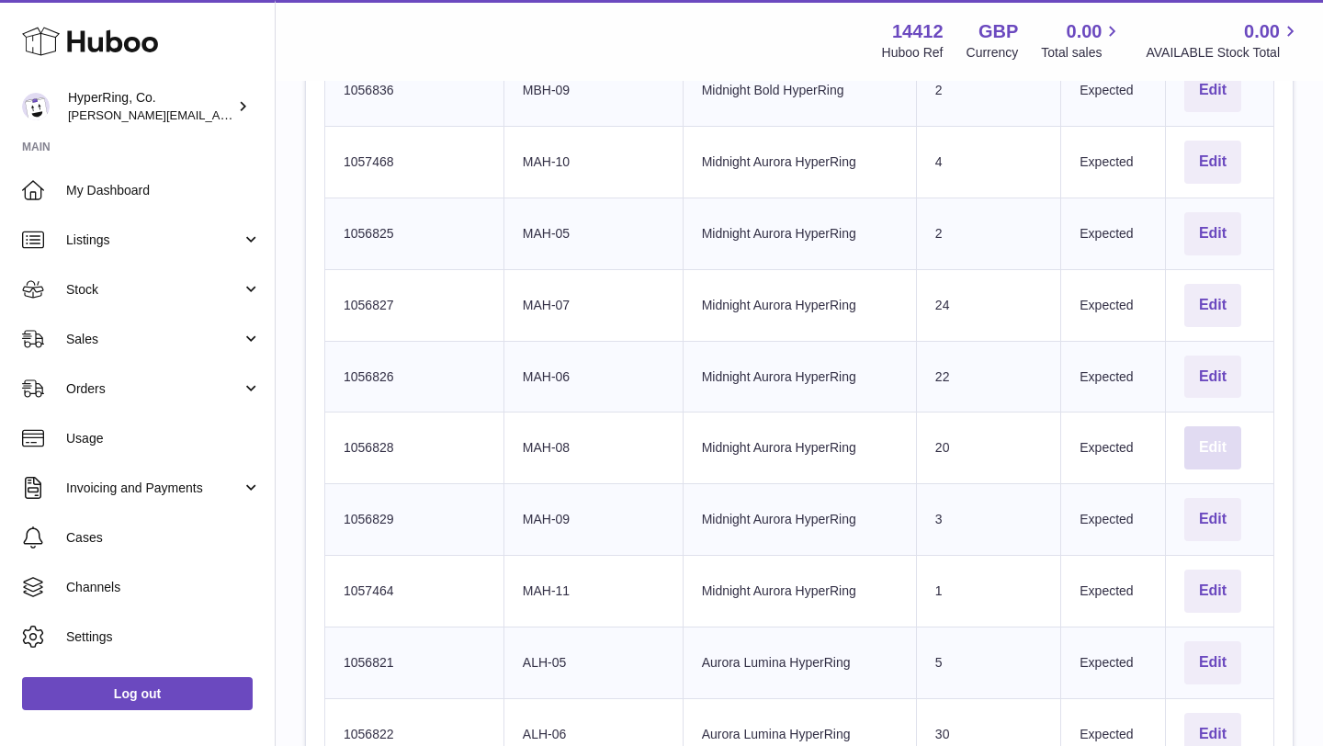
click at [1229, 447] on button "Edit" at bounding box center [1212, 447] width 57 height 43
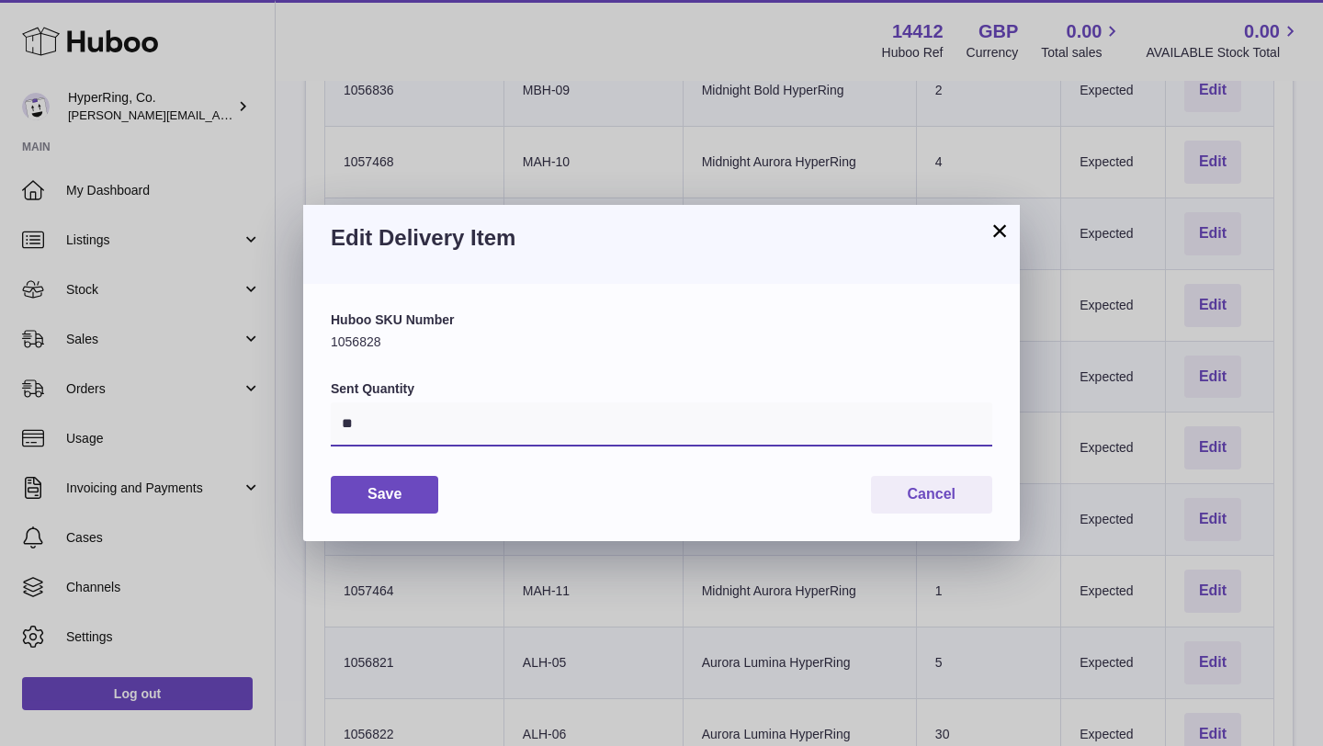
click at [361, 424] on input "**" at bounding box center [662, 424] width 662 height 44
type input "*"
type input "**"
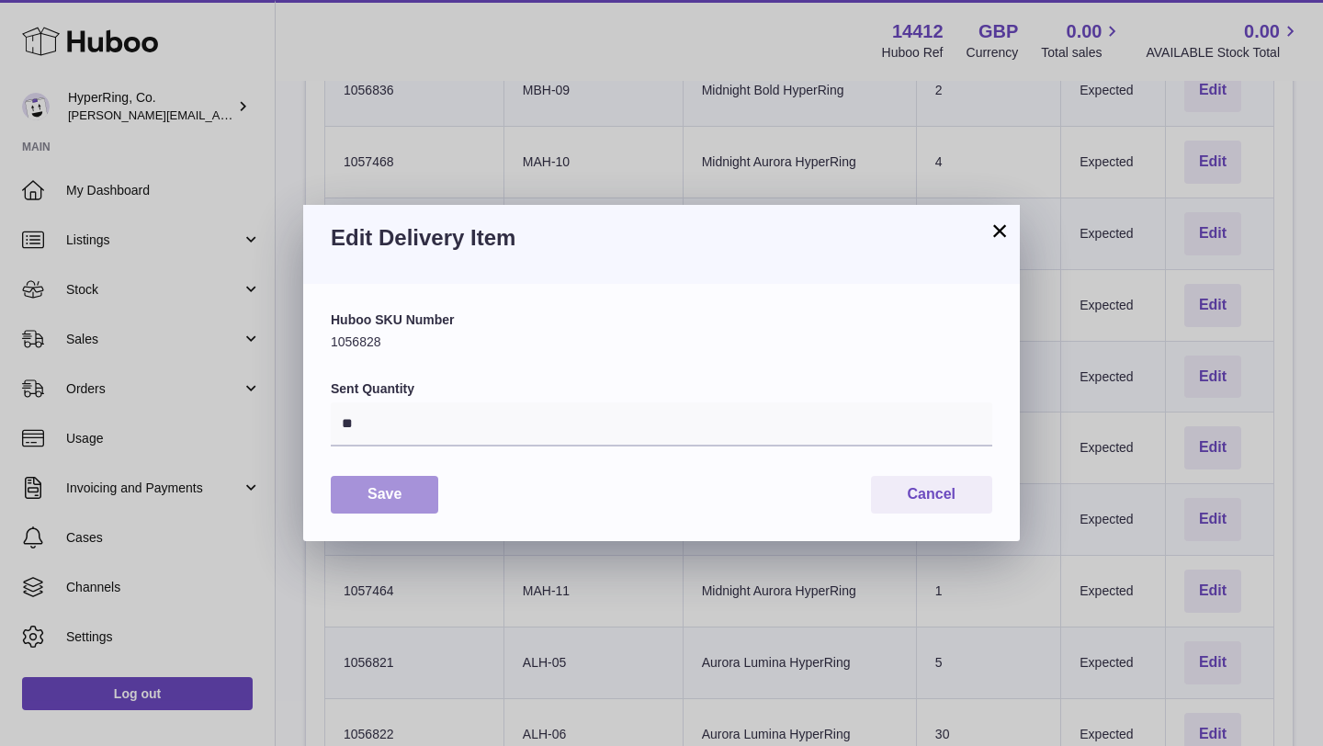
click at [353, 491] on button "Save" at bounding box center [385, 495] width 108 height 38
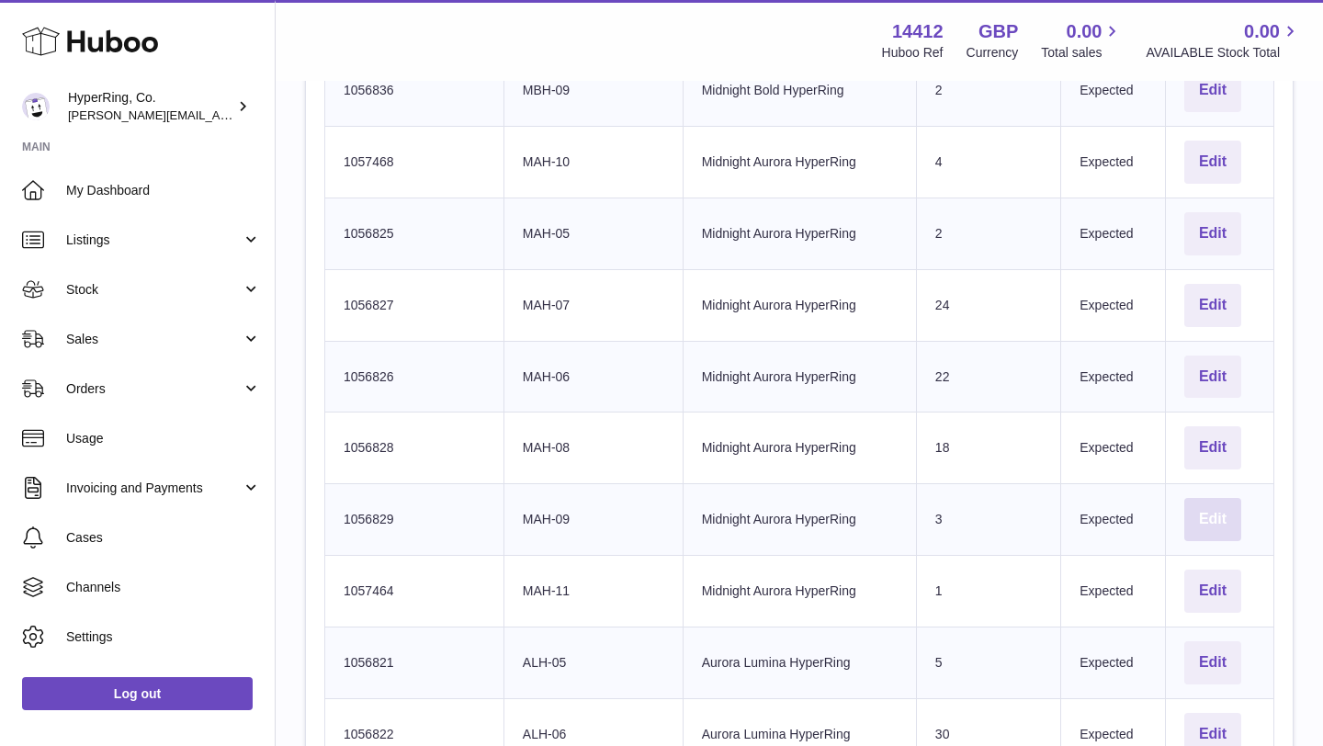
click at [1216, 519] on button "Edit" at bounding box center [1212, 519] width 57 height 43
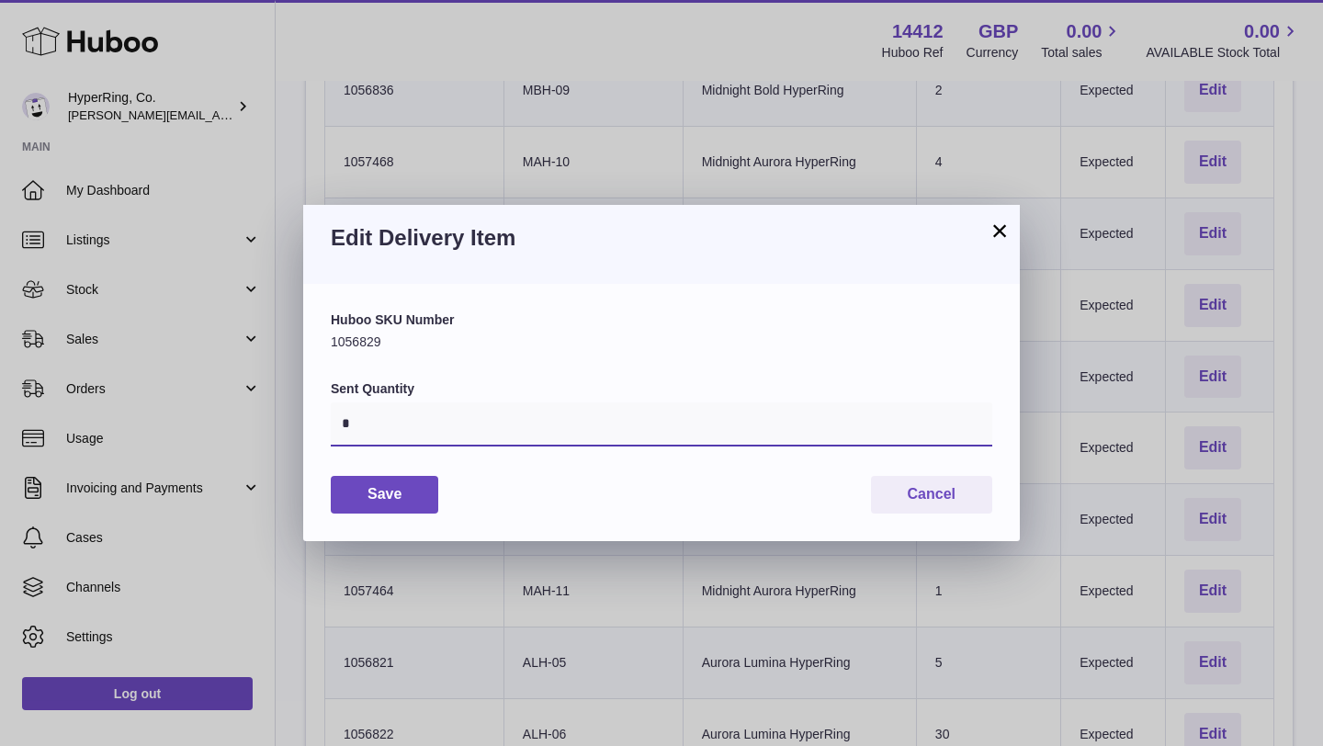
drag, startPoint x: 357, startPoint y: 423, endPoint x: 335, endPoint y: 423, distance: 22.1
click at [335, 423] on input "*" at bounding box center [662, 424] width 662 height 44
type input "*"
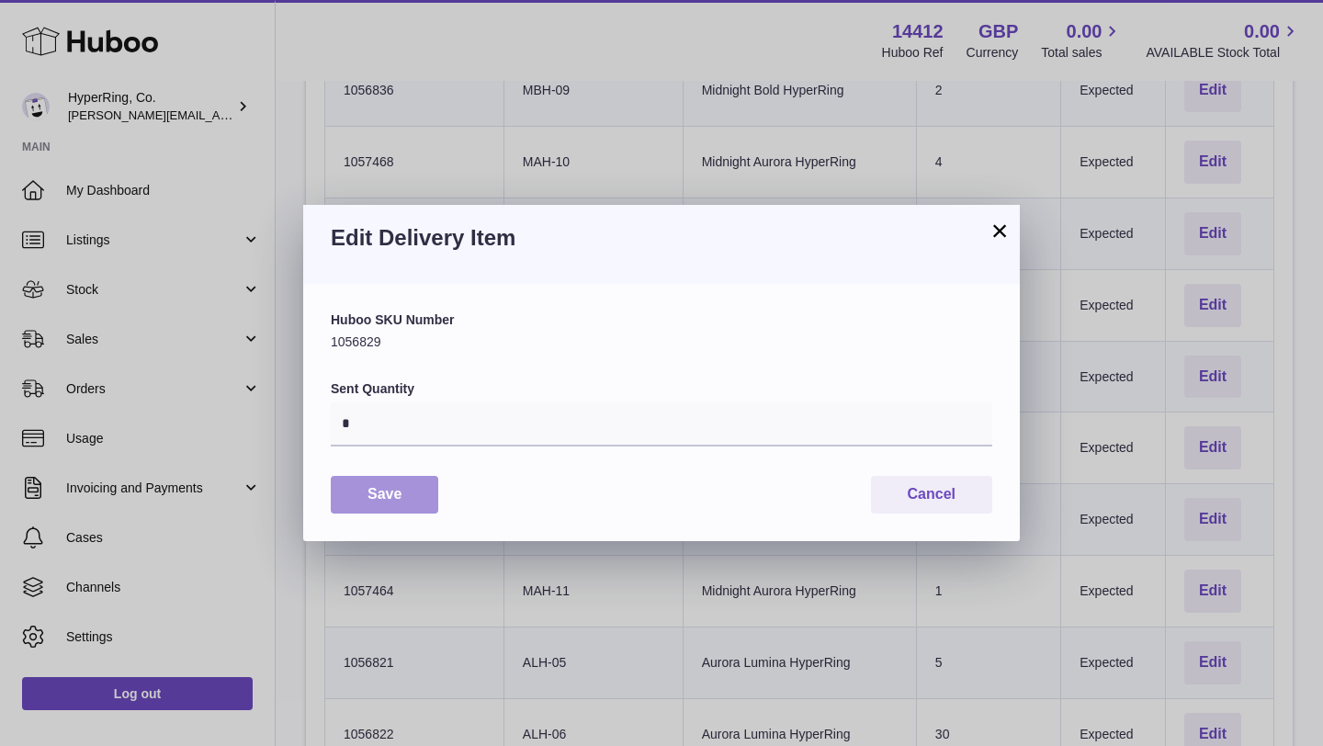
click at [372, 487] on button "Save" at bounding box center [385, 495] width 108 height 38
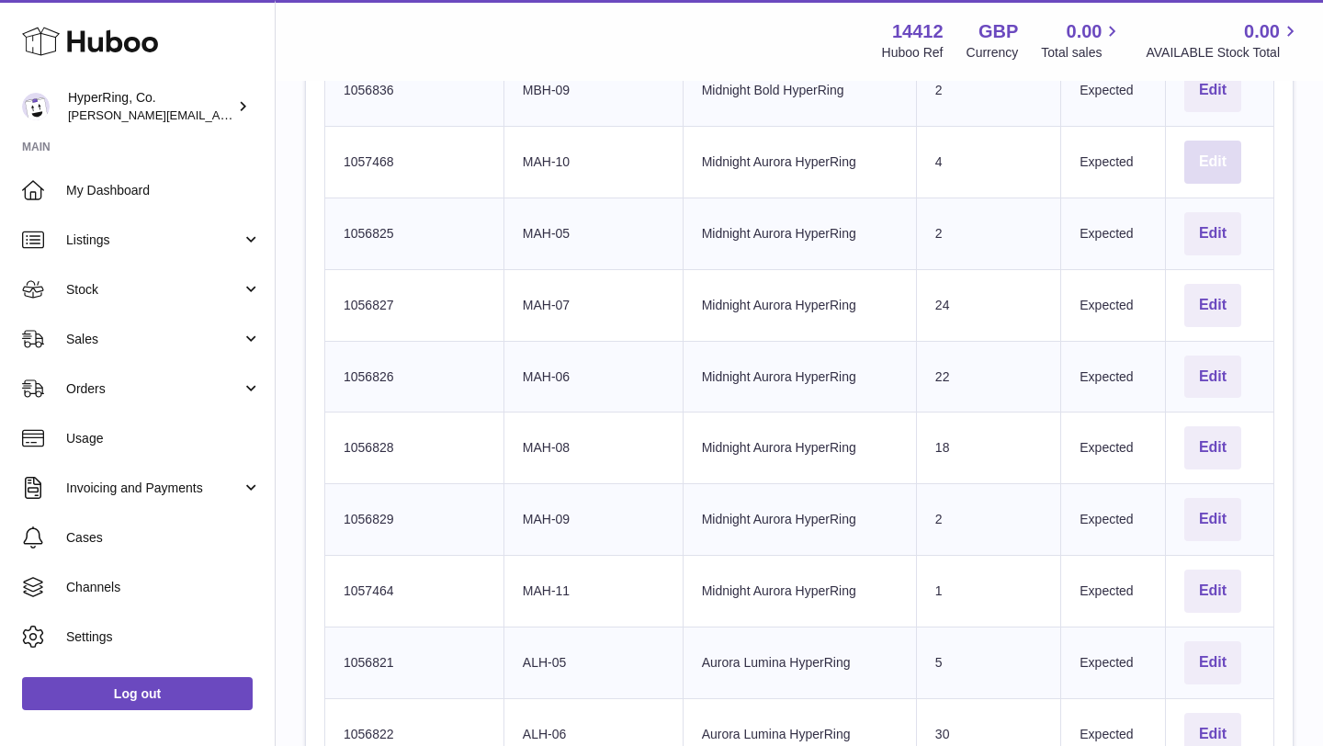
click at [1233, 162] on button "Edit" at bounding box center [1212, 162] width 57 height 43
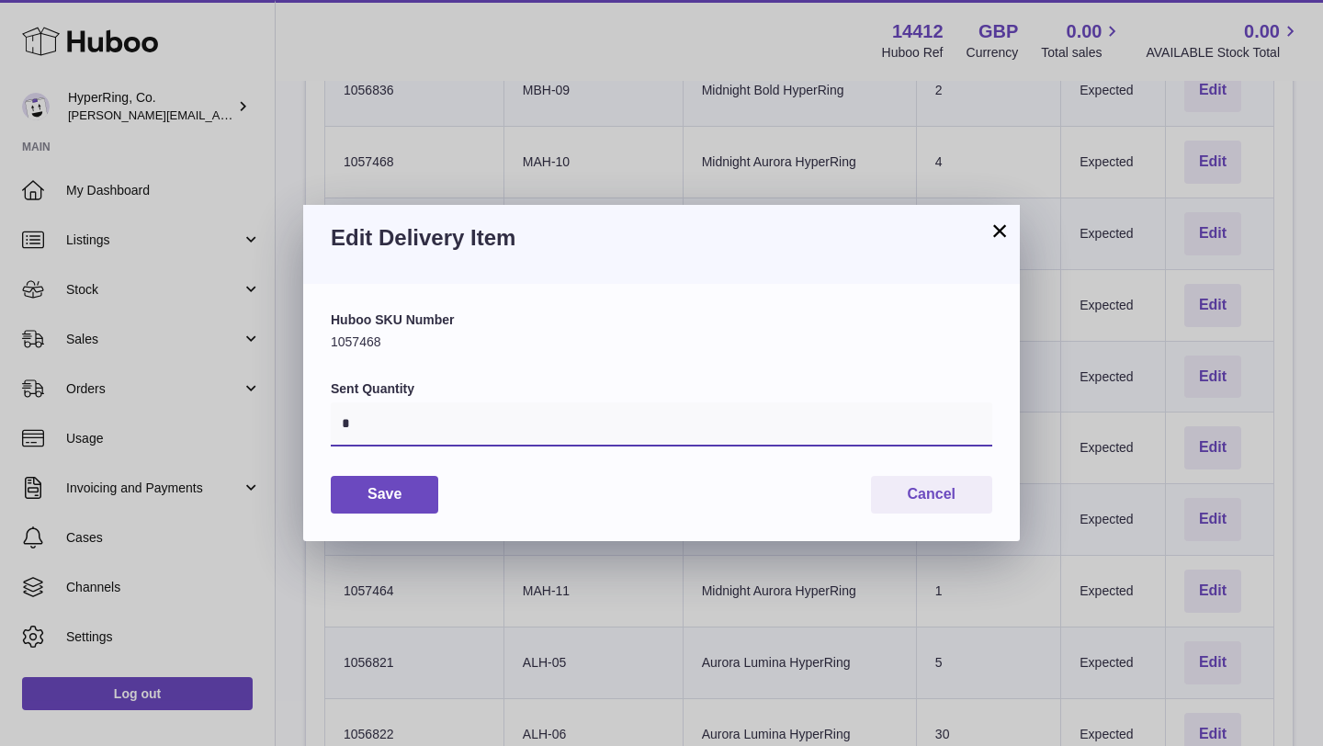
drag, startPoint x: 353, startPoint y: 421, endPoint x: 291, endPoint y: 420, distance: 61.6
click at [291, 420] on div "× Edit Delivery Item Huboo SKU Number 1057468 Sent Quantity * Save Cancel" at bounding box center [661, 373] width 1323 height 746
type input "*"
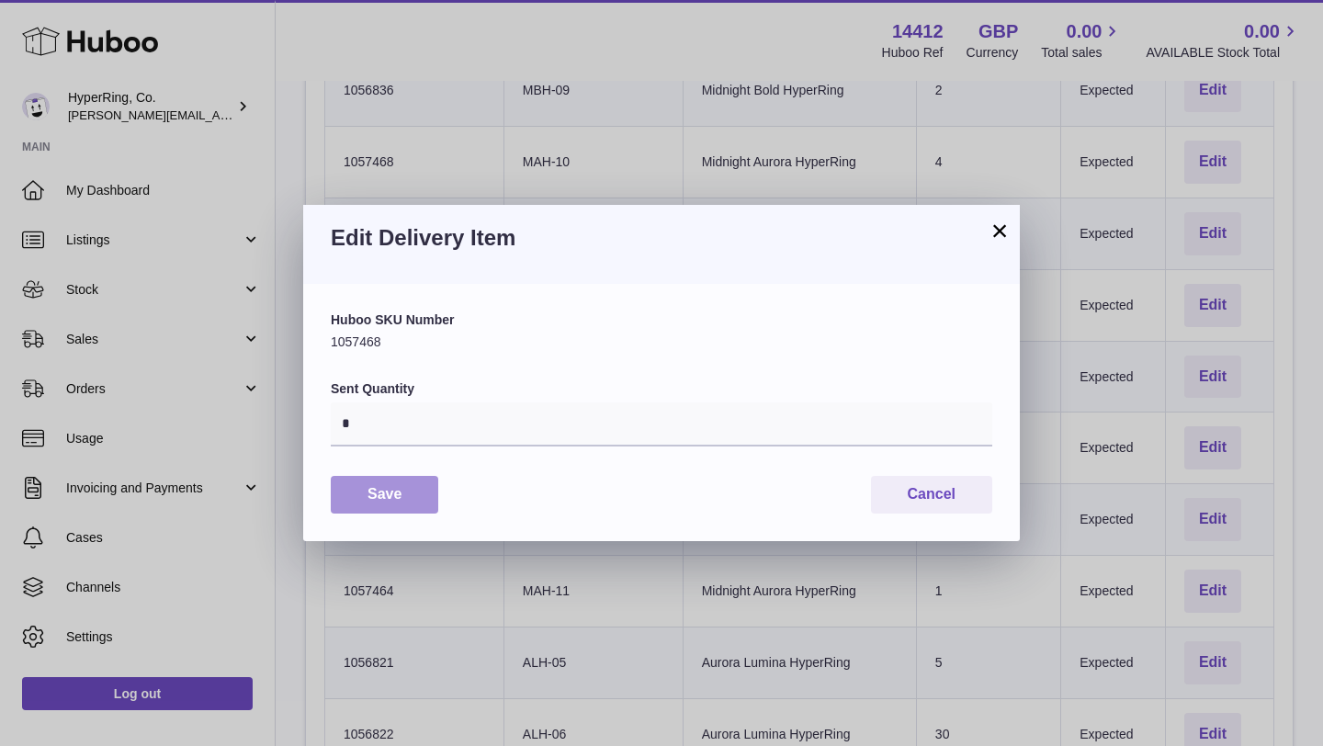
click at [366, 492] on button "Save" at bounding box center [385, 495] width 108 height 38
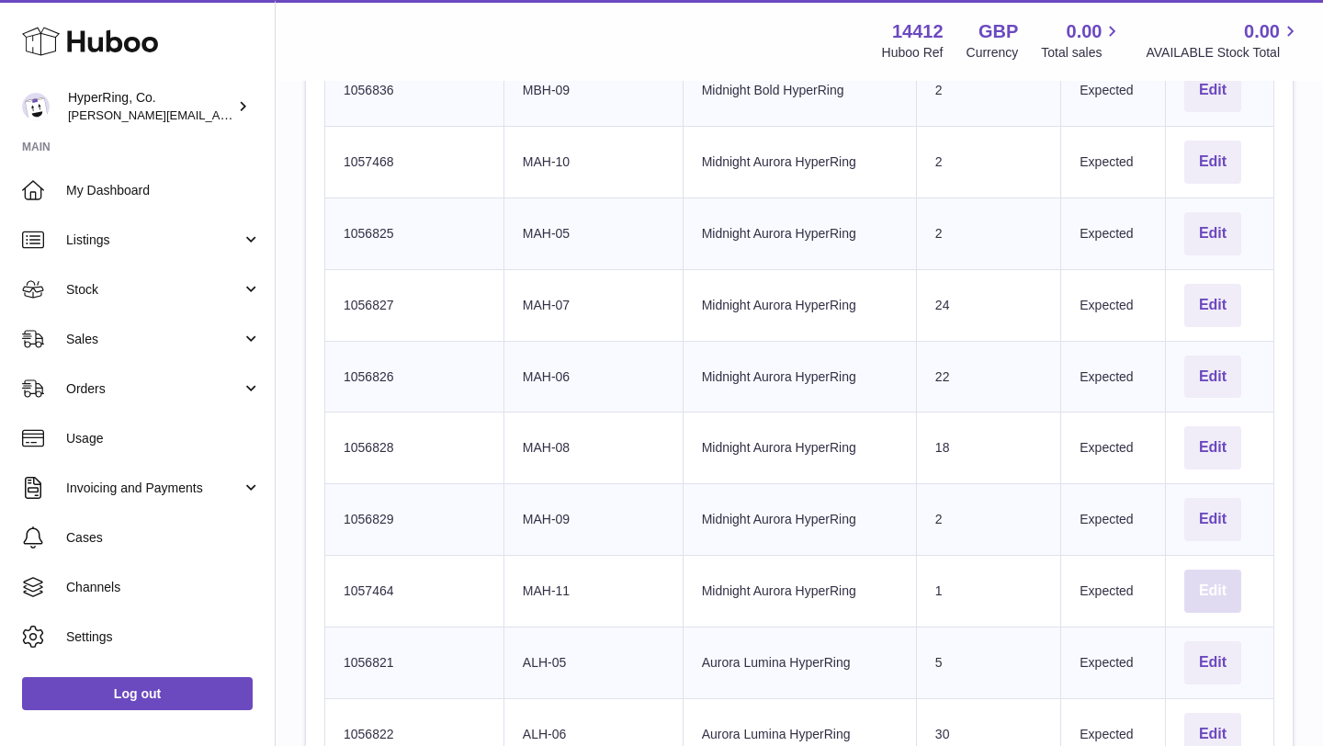
click at [1218, 585] on button "Edit" at bounding box center [1212, 591] width 57 height 43
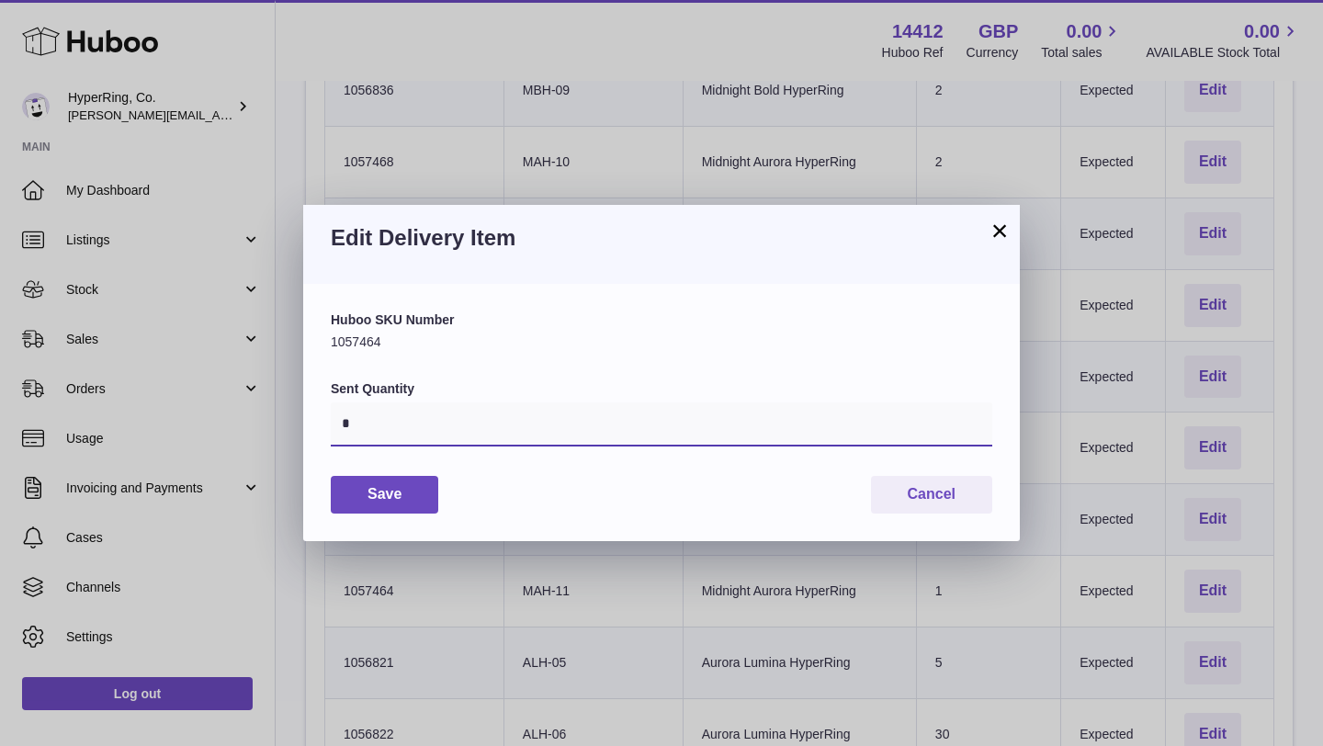
drag, startPoint x: 356, startPoint y: 416, endPoint x: 331, endPoint y: 416, distance: 24.8
click at [334, 416] on input "*" at bounding box center [662, 424] width 662 height 44
type input "*"
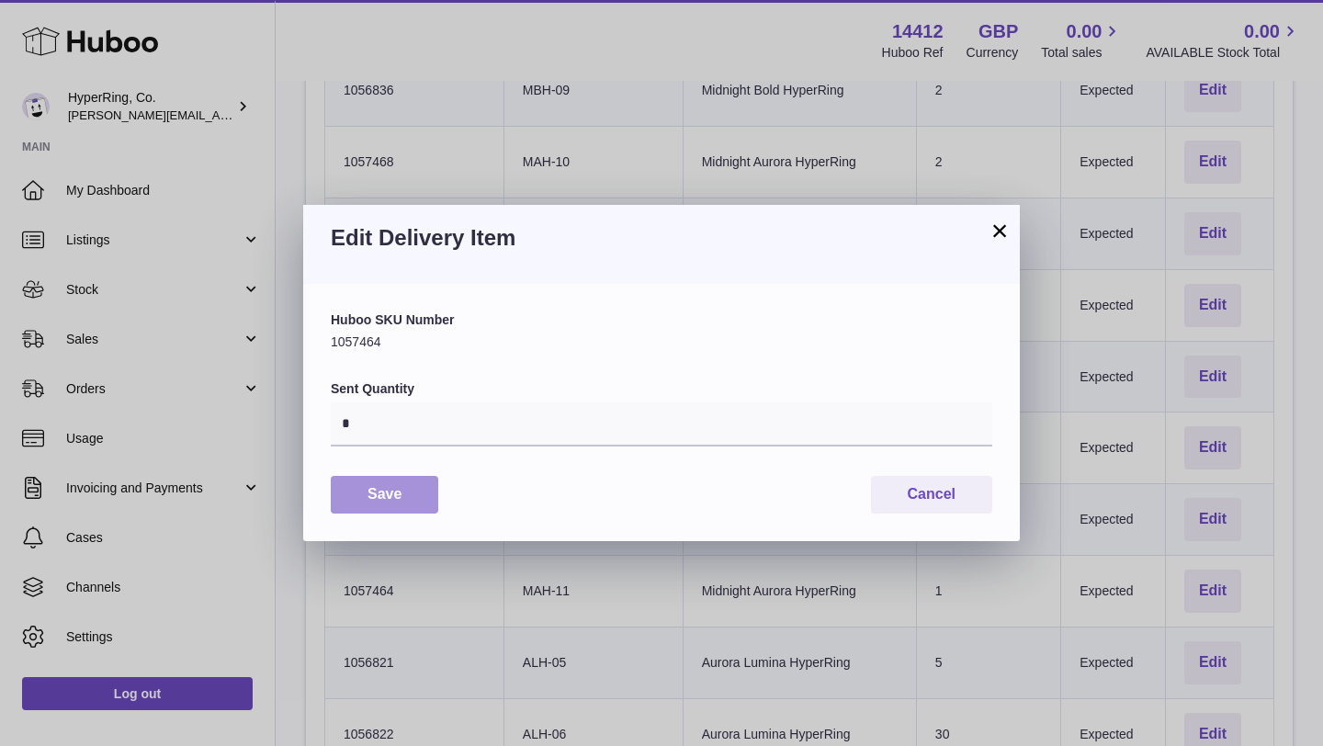
click at [379, 492] on button "Save" at bounding box center [385, 495] width 108 height 38
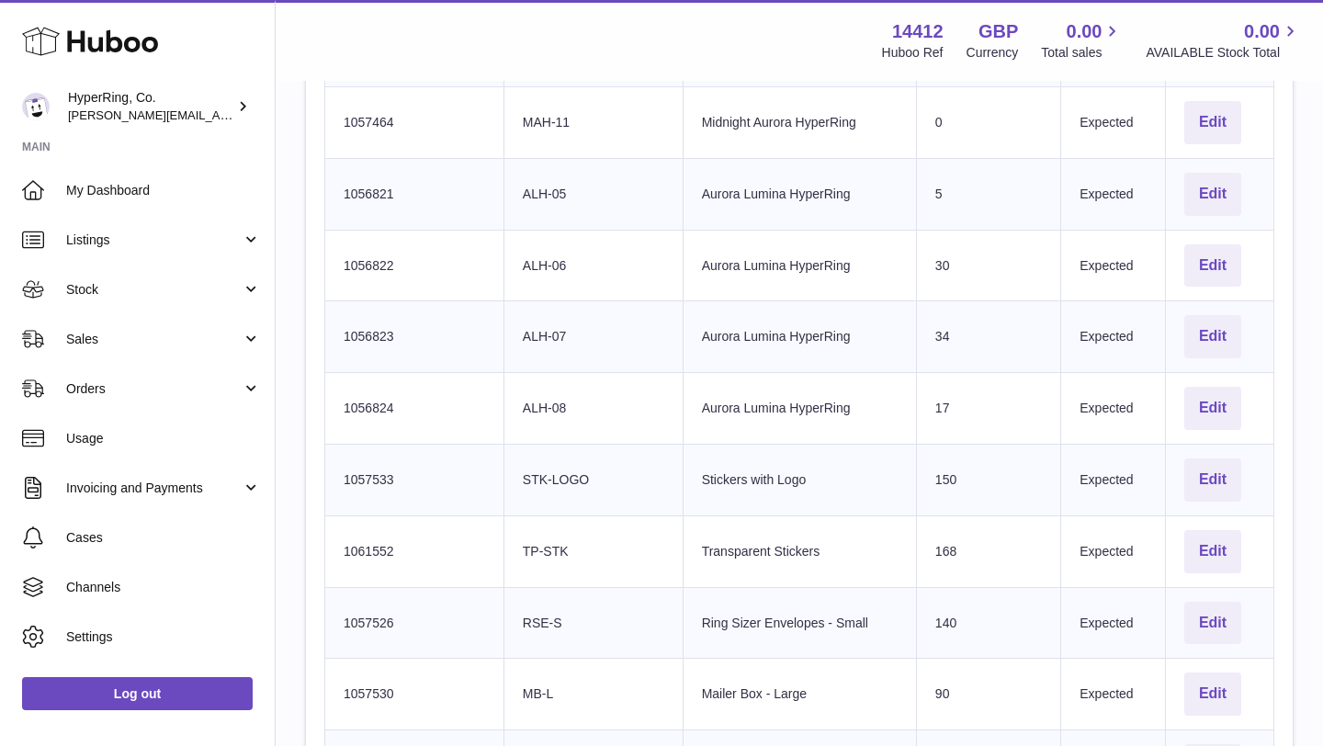
scroll to position [1310, 0]
click at [1226, 198] on button "Edit" at bounding box center [1212, 197] width 57 height 43
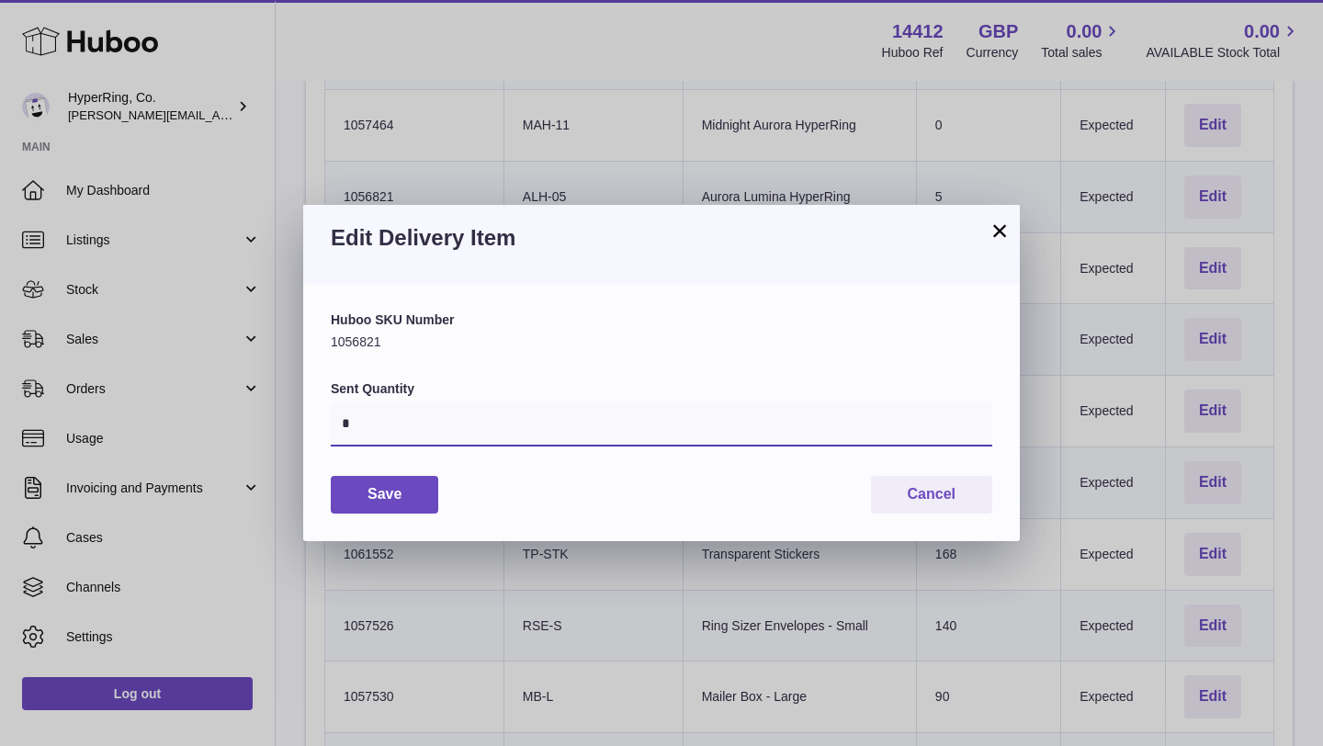
drag, startPoint x: 357, startPoint y: 429, endPoint x: 307, endPoint y: 429, distance: 49.6
click at [307, 429] on div "Huboo SKU Number 1056821 Sent Quantity * Save Cancel" at bounding box center [661, 412] width 717 height 256
type input "*"
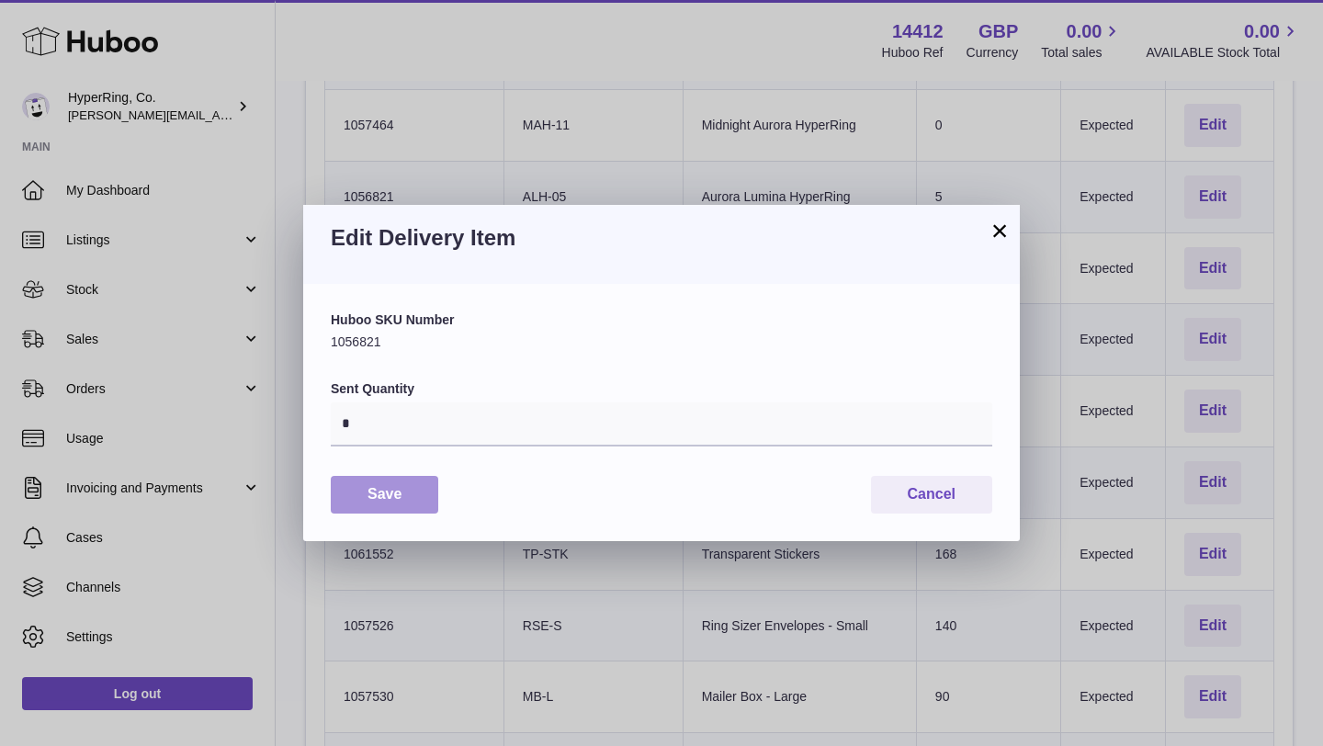
click at [393, 496] on button "Save" at bounding box center [385, 495] width 108 height 38
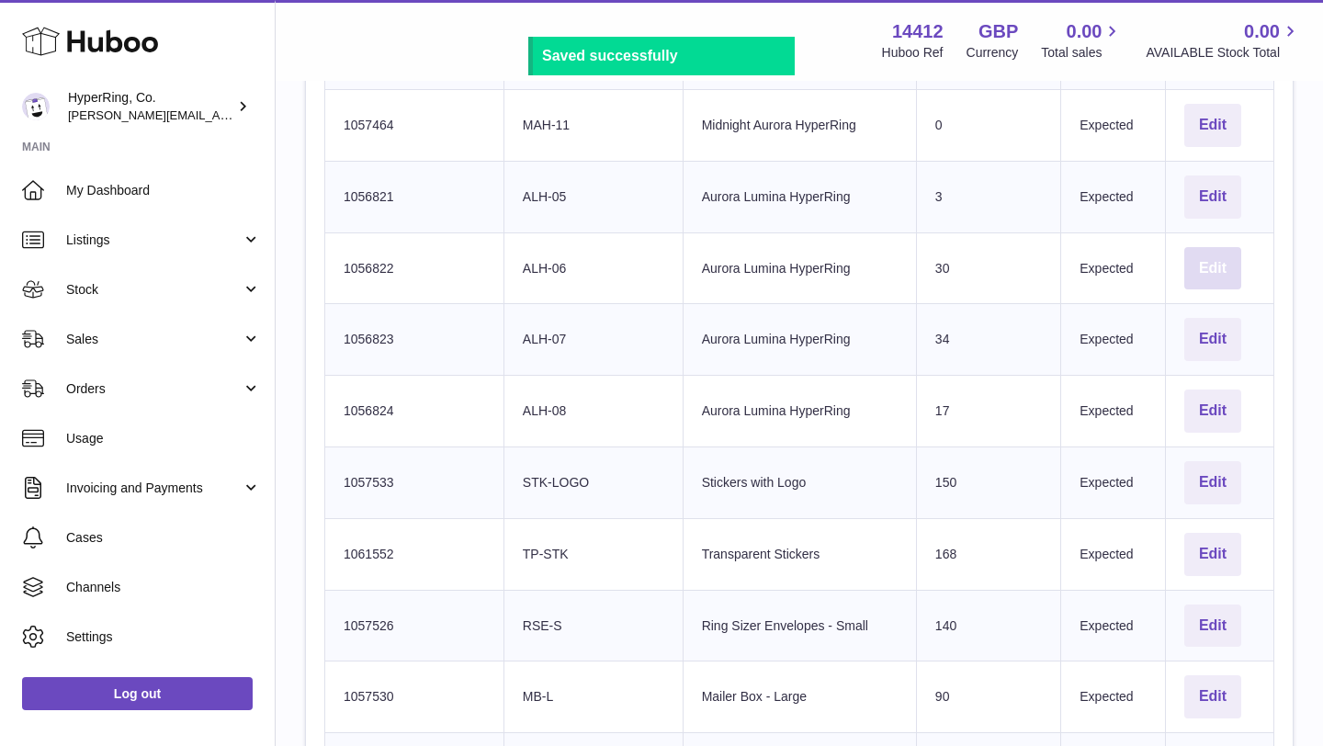
click at [1226, 260] on button "Edit" at bounding box center [1212, 268] width 57 height 43
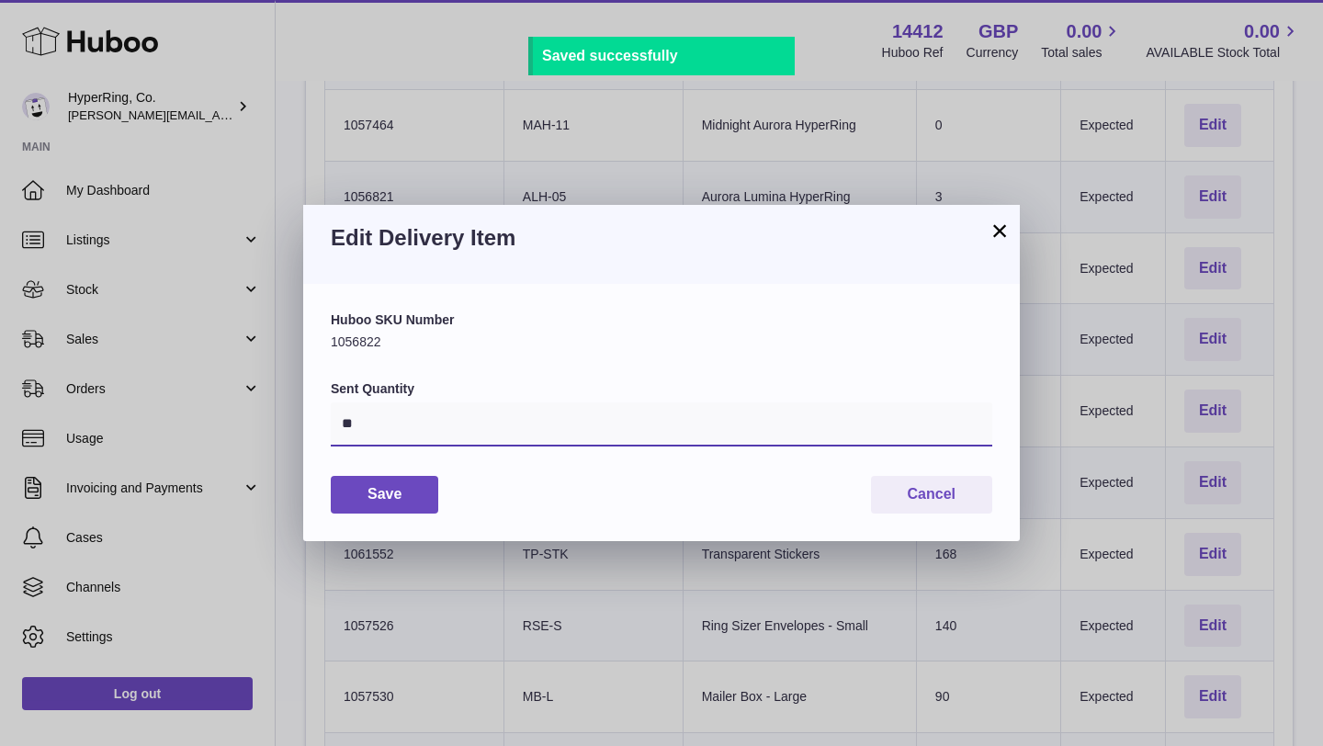
drag, startPoint x: 368, startPoint y: 418, endPoint x: 273, endPoint y: 418, distance: 94.6
click at [274, 418] on div "× Edit Delivery Item Huboo SKU Number 1056822 Sent Quantity ** Save Cancel" at bounding box center [661, 373] width 1323 height 746
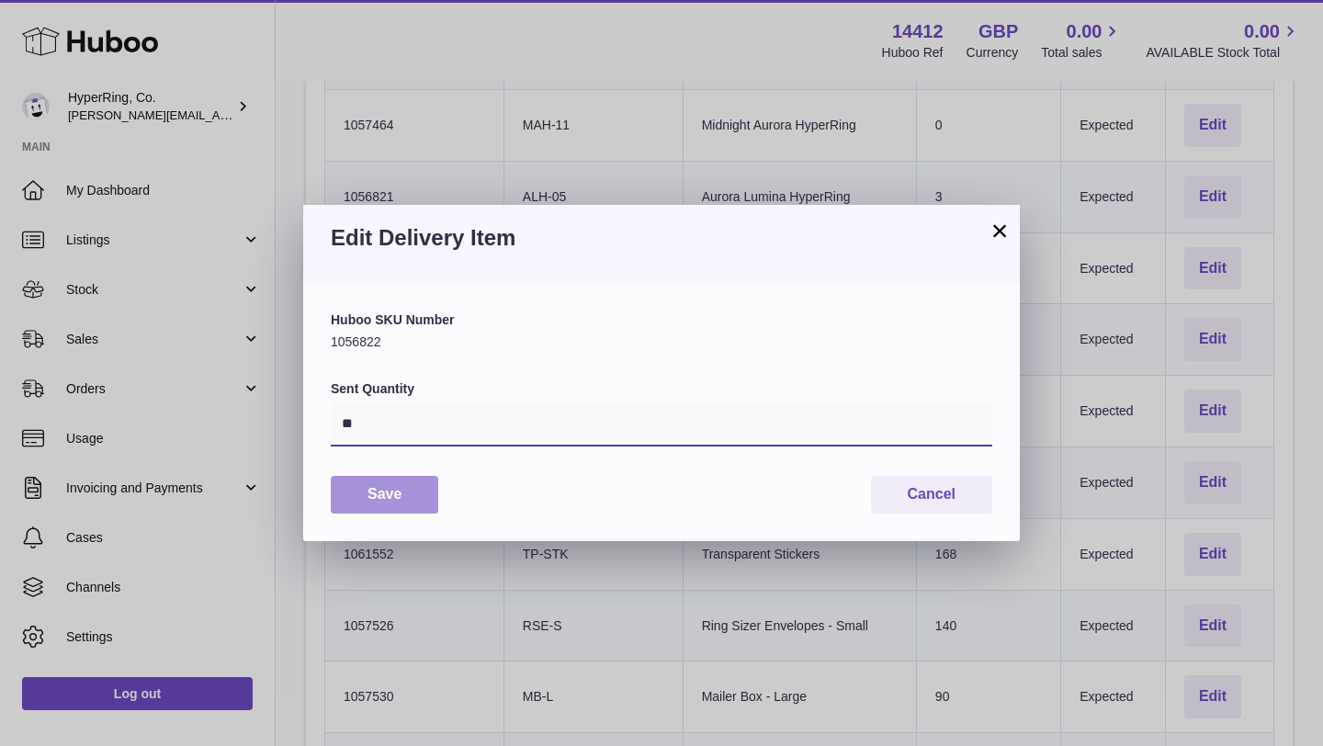
type input "**"
click at [366, 500] on button "Save" at bounding box center [385, 495] width 108 height 38
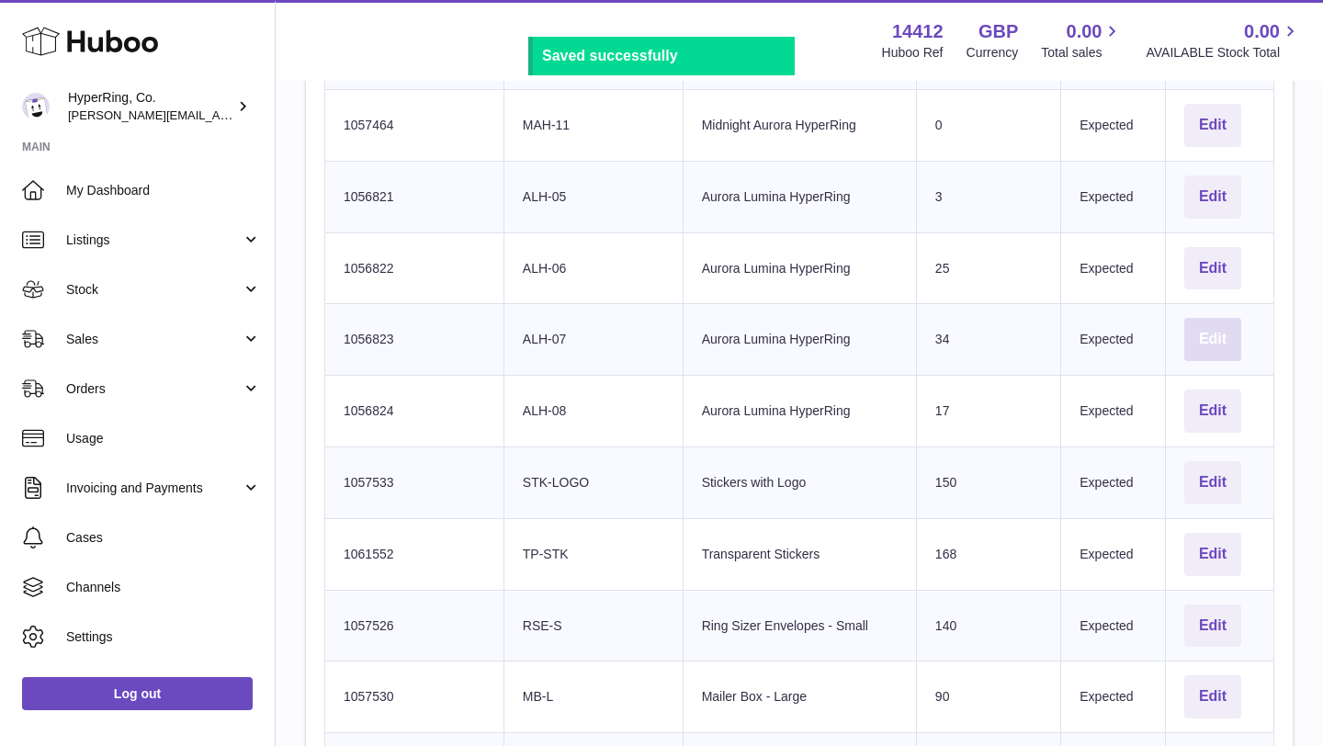
click at [1222, 344] on button "Edit" at bounding box center [1212, 339] width 57 height 43
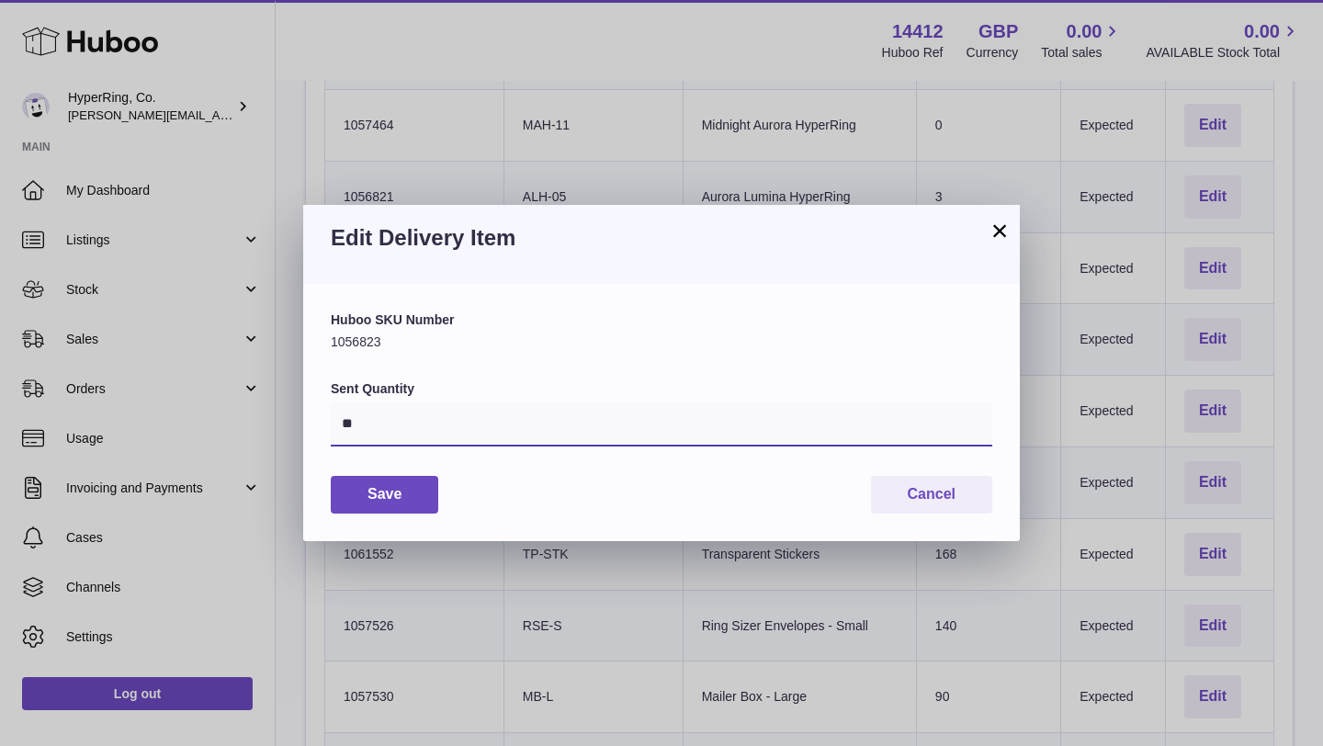
drag, startPoint x: 411, startPoint y: 417, endPoint x: 264, endPoint y: 417, distance: 147.0
click at [264, 417] on div "× Edit Delivery Item Huboo SKU Number 1056823 Sent Quantity ** Save Cancel" at bounding box center [661, 373] width 1323 height 746
type input "**"
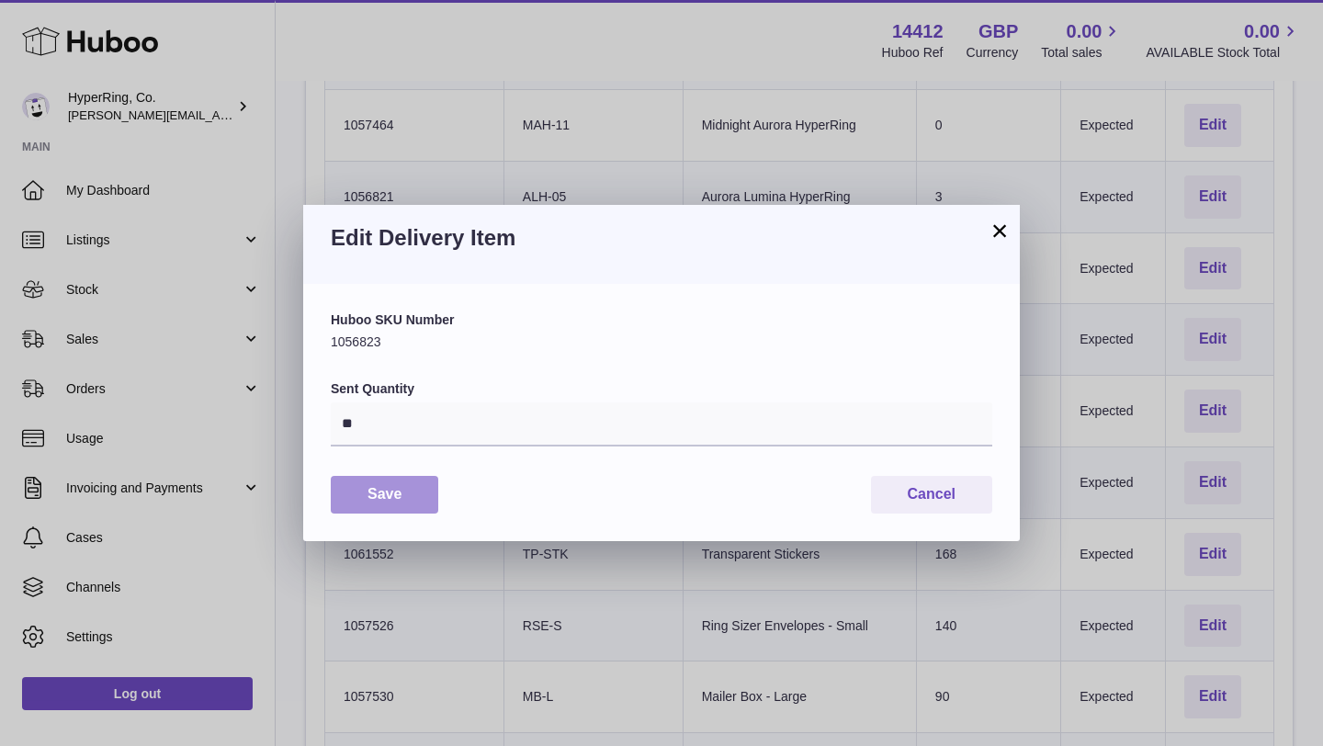
click at [391, 500] on button "Save" at bounding box center [385, 495] width 108 height 38
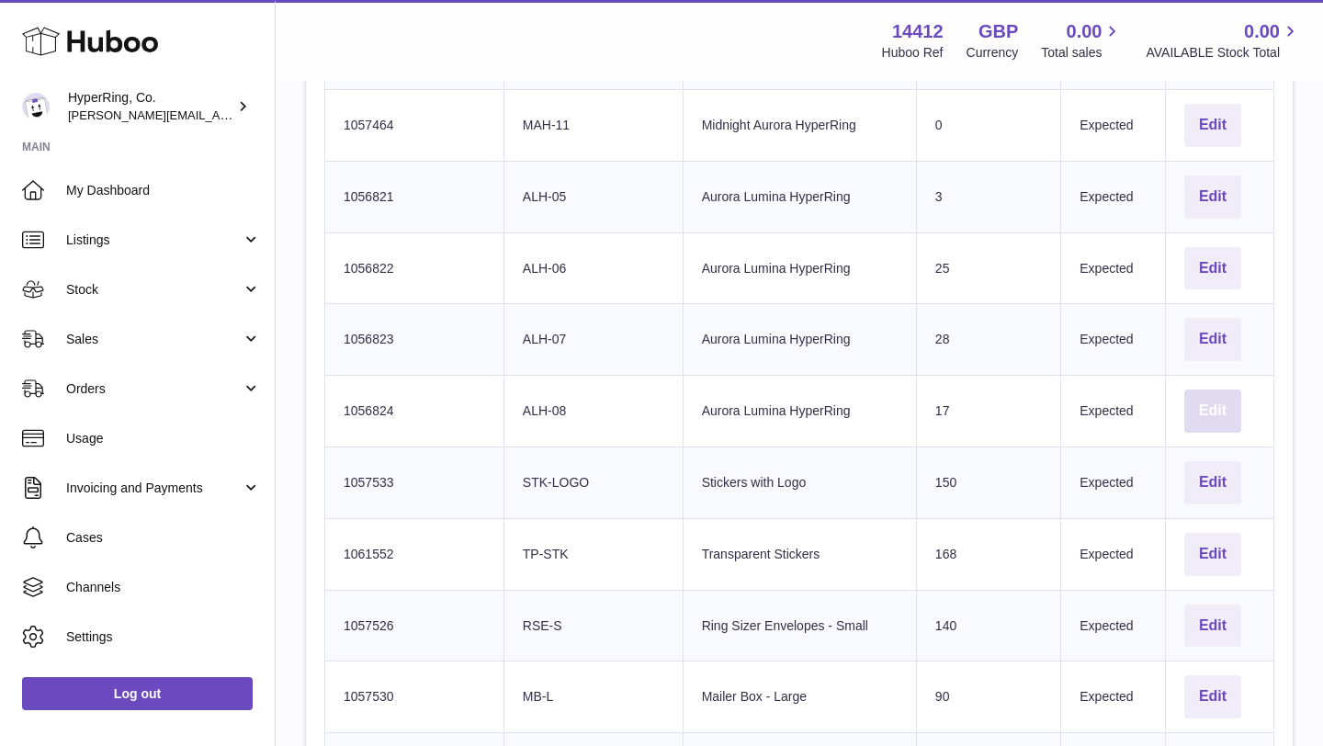
click at [1214, 408] on button "Edit" at bounding box center [1212, 411] width 57 height 43
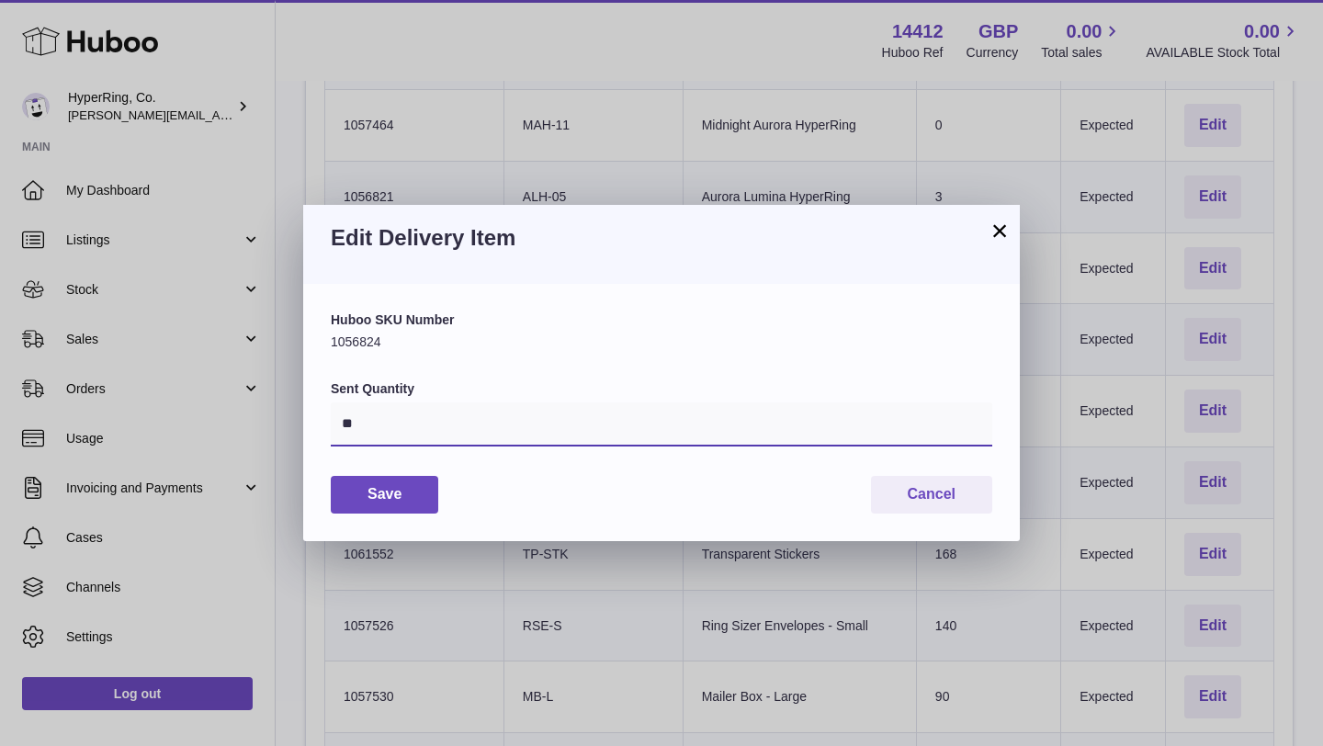
drag, startPoint x: 368, startPoint y: 427, endPoint x: 302, endPoint y: 425, distance: 65.3
click at [302, 425] on div "× Edit Delivery Item Huboo SKU Number 1056824 Sent Quantity ** Save Cancel" at bounding box center [661, 373] width 1323 height 746
type input "**"
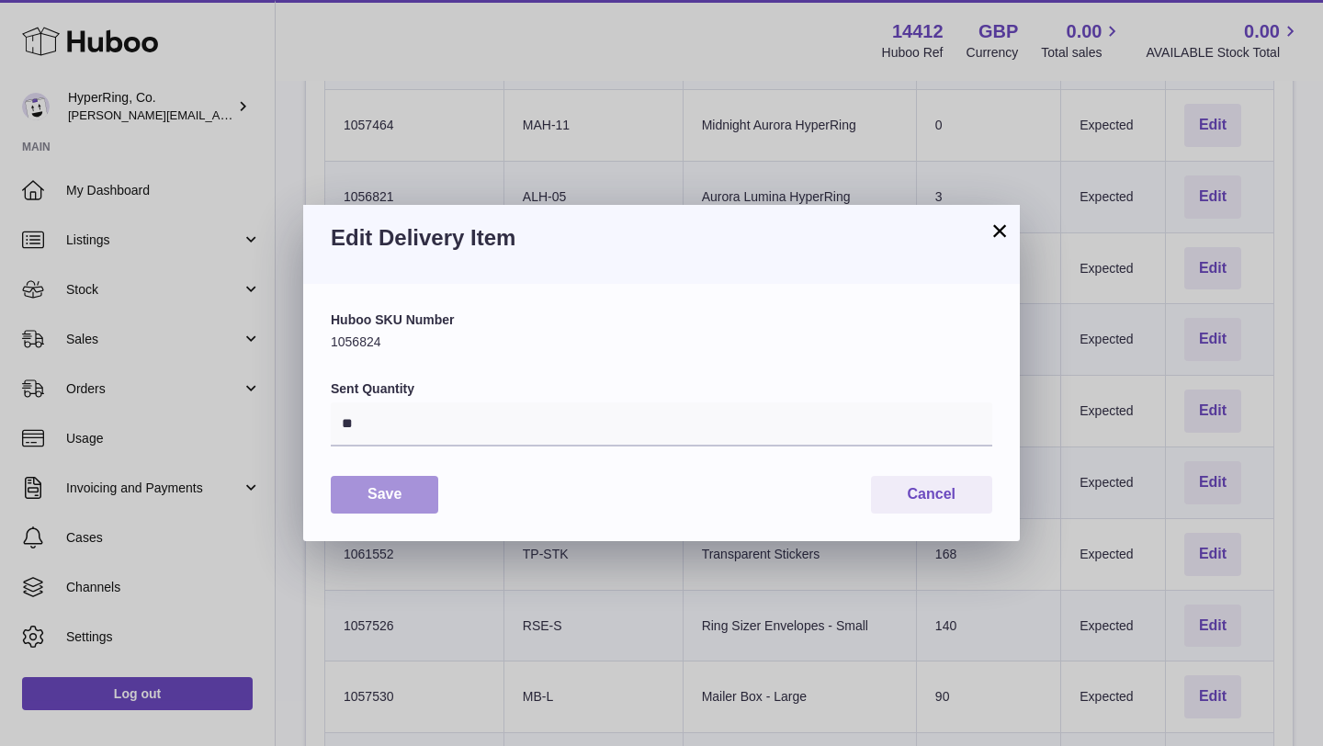
click at [361, 501] on button "Save" at bounding box center [385, 495] width 108 height 38
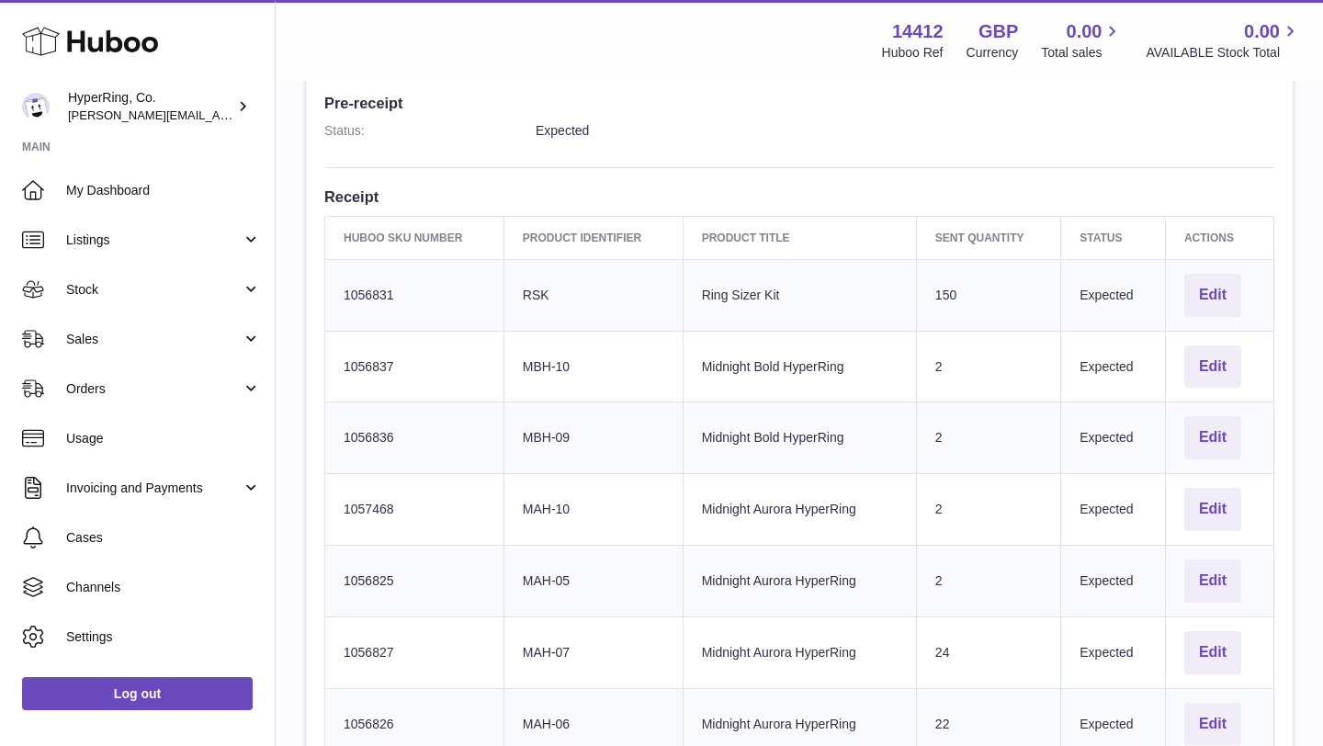
scroll to position [482, 0]
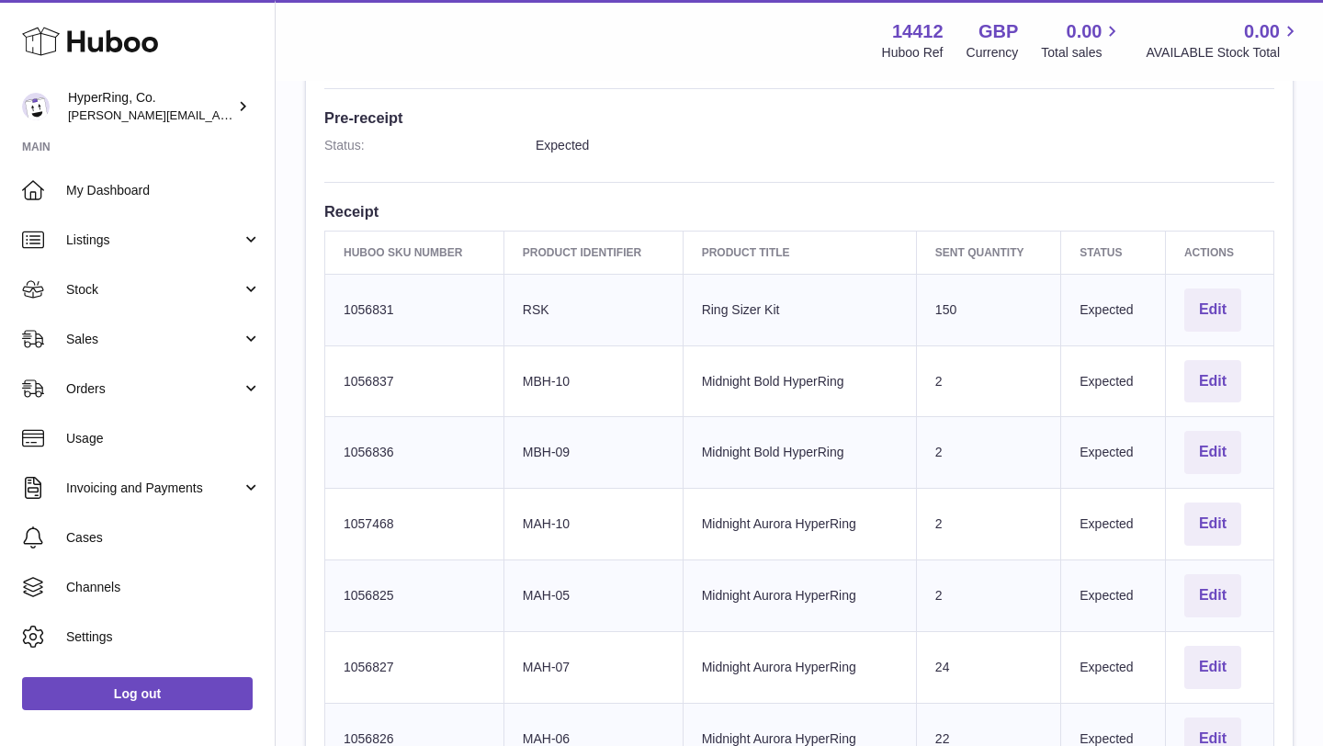
drag, startPoint x: 1261, startPoint y: 569, endPoint x: 333, endPoint y: 375, distance: 948.1
copy tbody "1056837 Client Identifier MBH-10 Product title Midnight Bold HyperRing Sent Qua…"
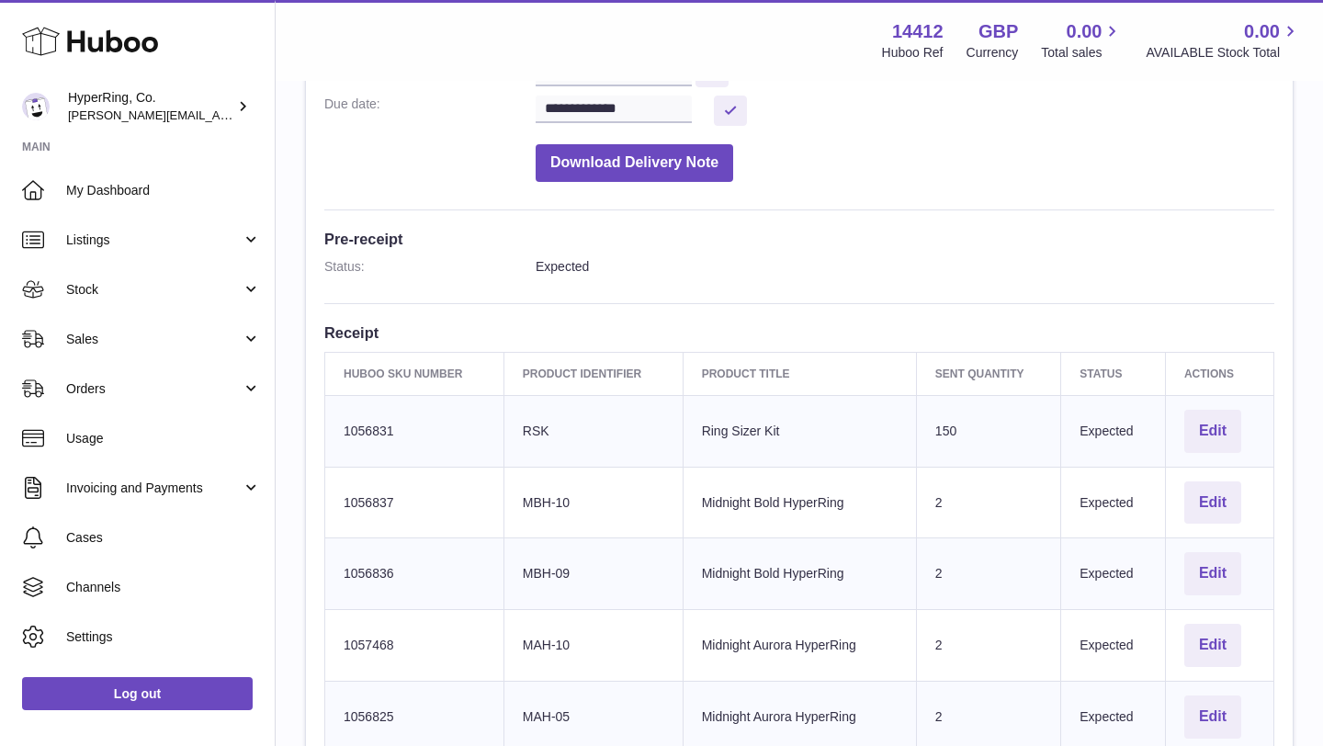
scroll to position [0, 0]
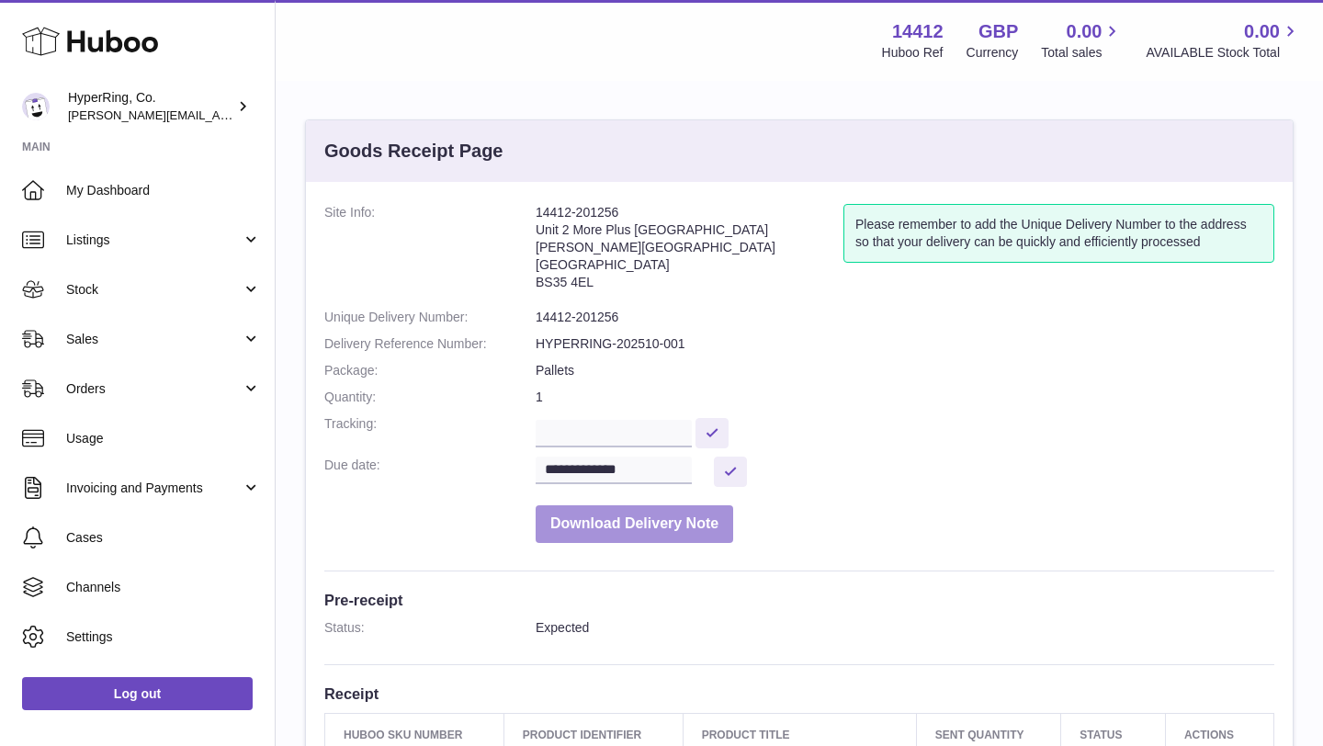
click at [674, 526] on button "Download Delivery Note" at bounding box center [635, 524] width 198 height 38
